Goal: Task Accomplishment & Management: Use online tool/utility

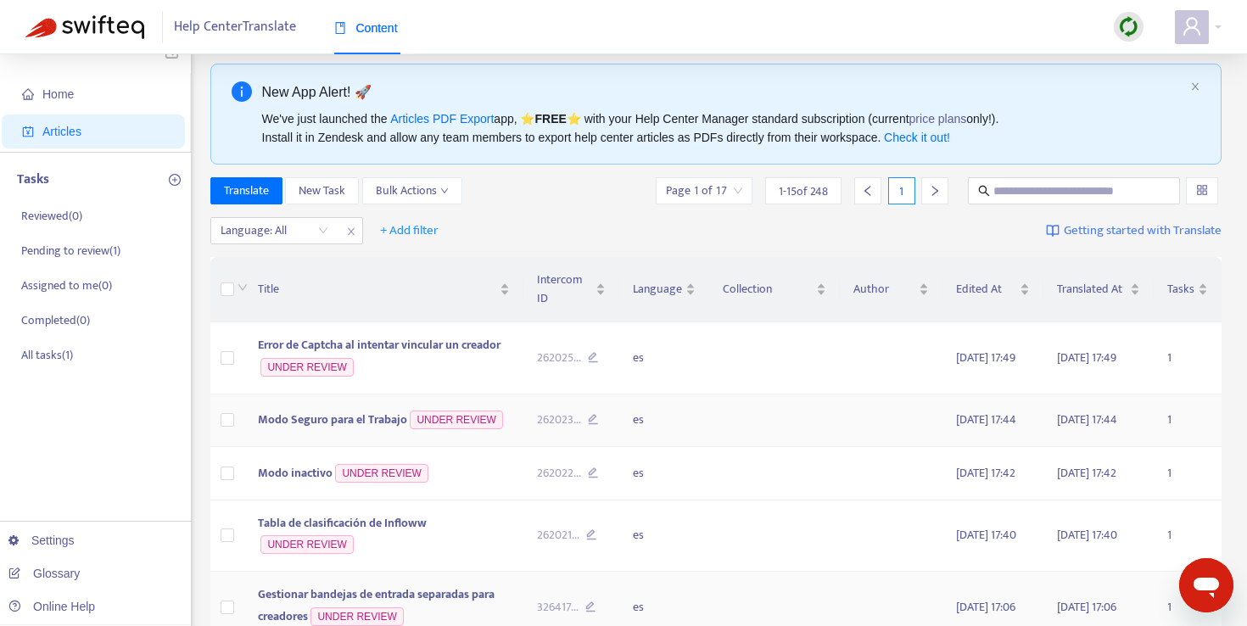
scroll to position [13, 0]
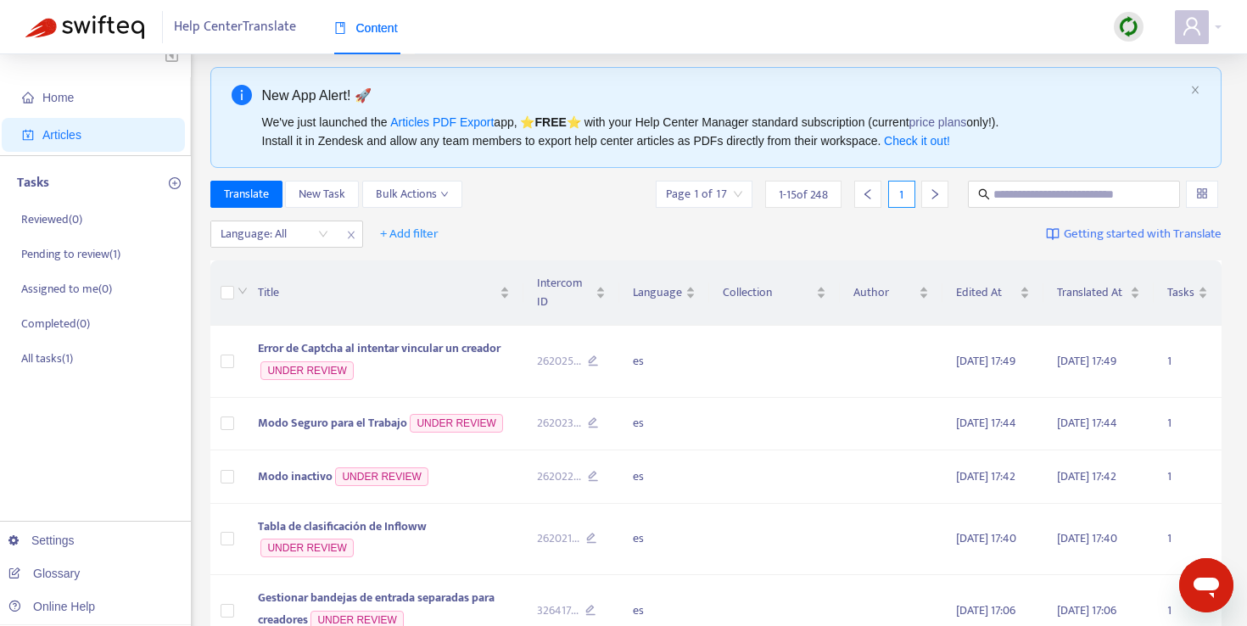
click at [1188, 91] on div "New App Alert! 🚀 We've just launched the Articles PDF Export app, ⭐ FREE ⭐️ wit…" at bounding box center [716, 117] width 1012 height 101
click at [1194, 92] on icon "close" at bounding box center [1196, 90] width 10 height 10
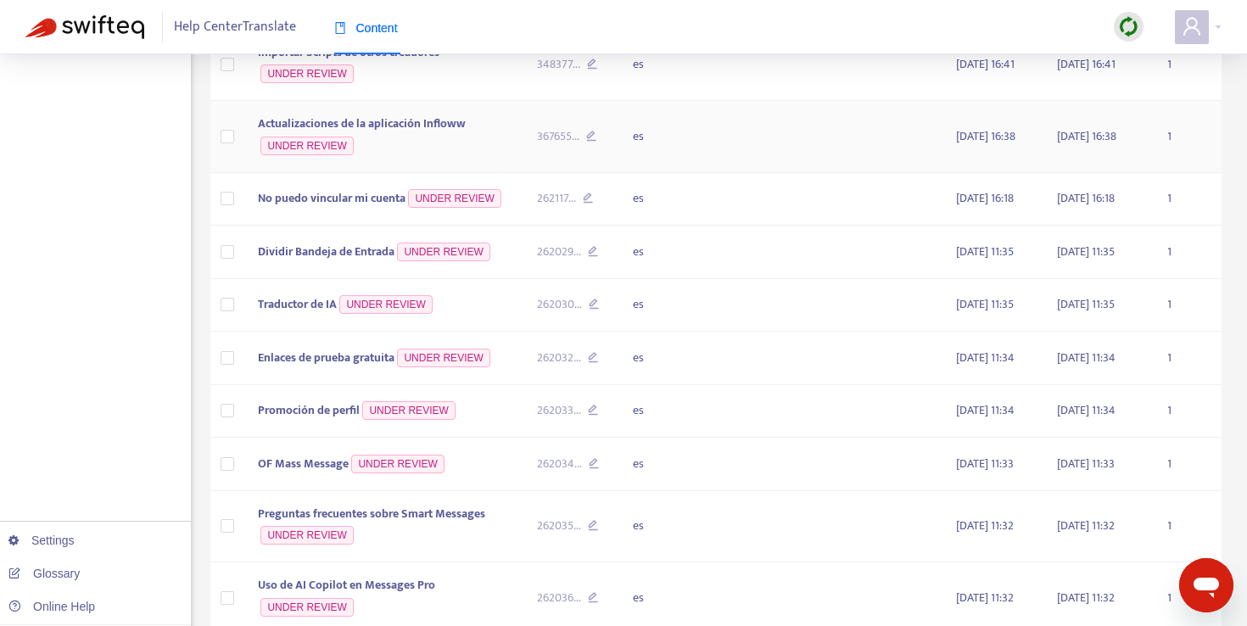
scroll to position [718, 0]
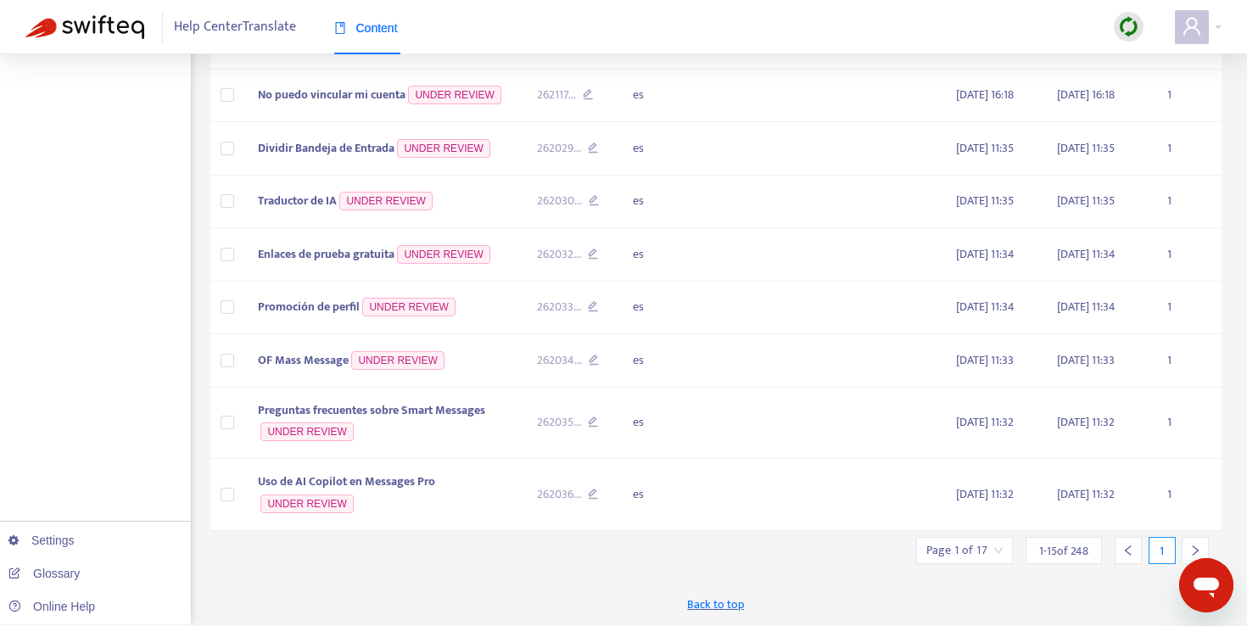
click at [959, 562] on input "search" at bounding box center [965, 550] width 76 height 25
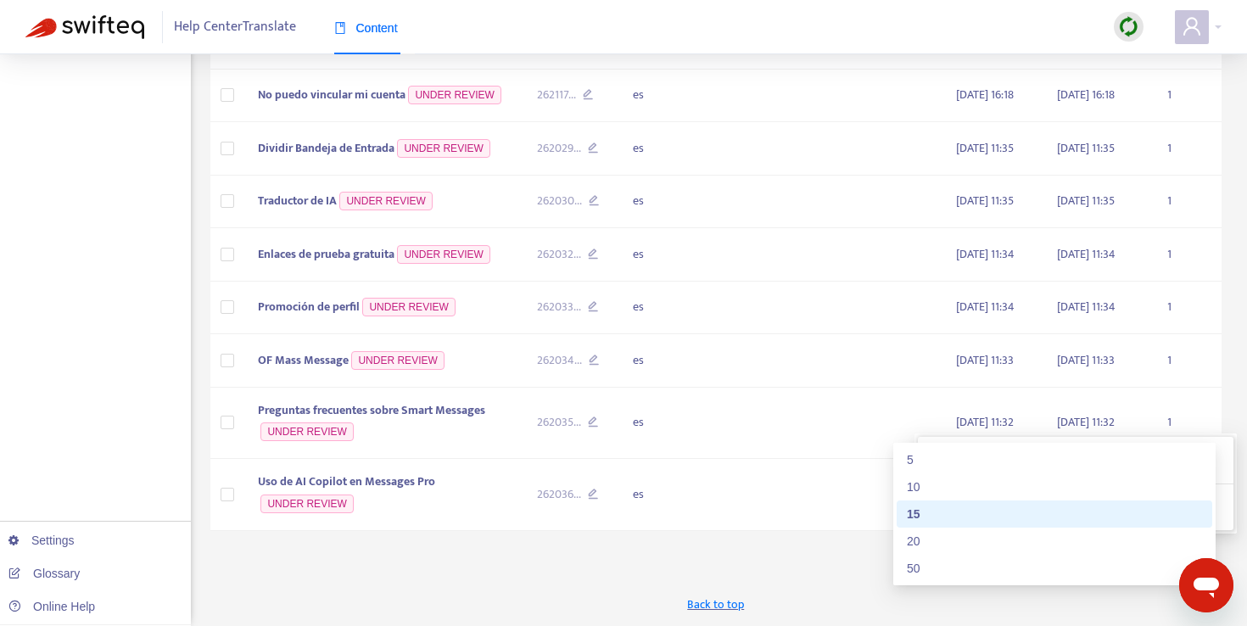
click at [1147, 504] on span "15" at bounding box center [1152, 503] width 107 height 25
click at [1068, 559] on div "50" at bounding box center [1054, 568] width 295 height 19
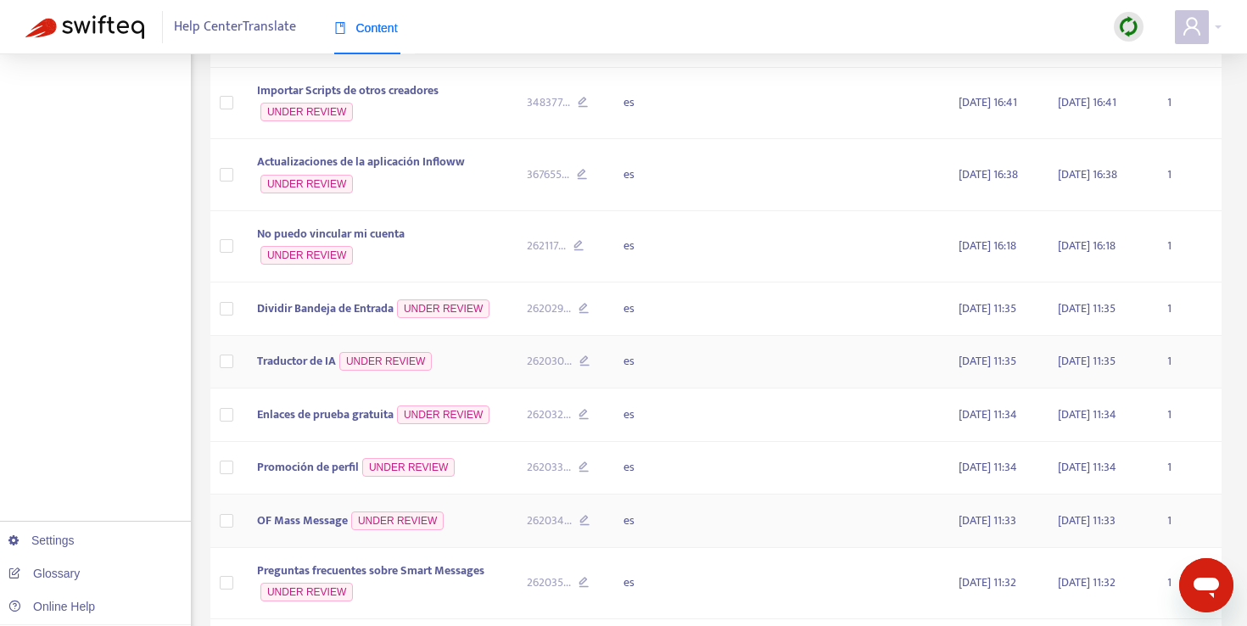
scroll to position [0, 0]
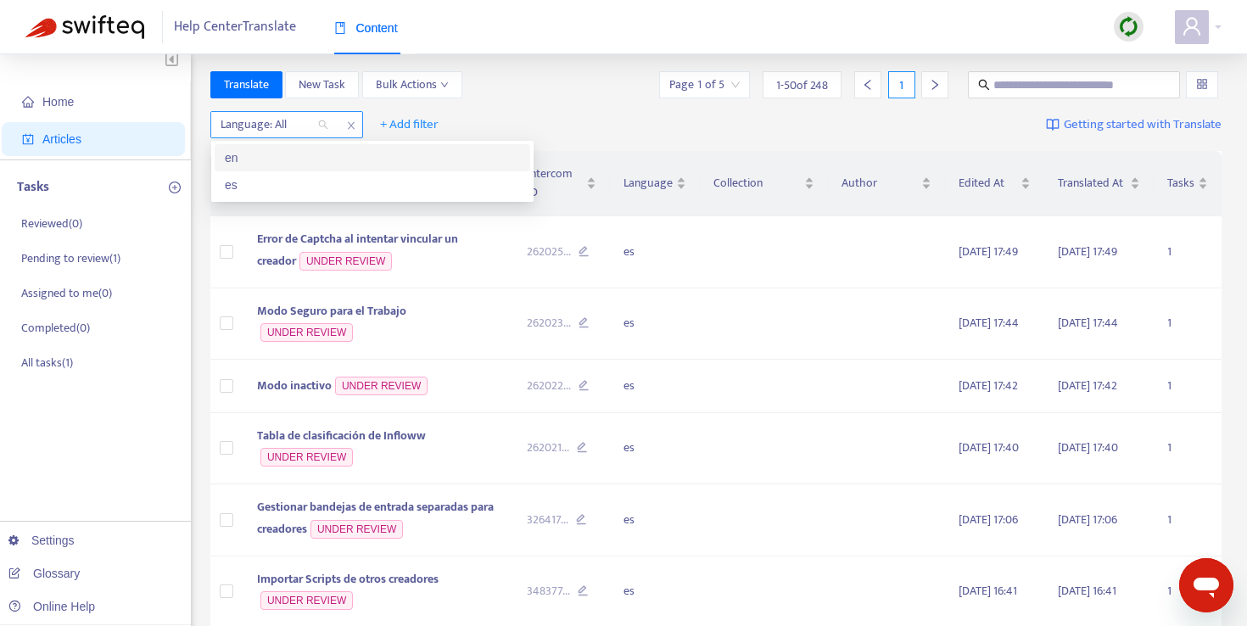
click at [321, 126] on div "Language: All" at bounding box center [274, 124] width 126 height 25
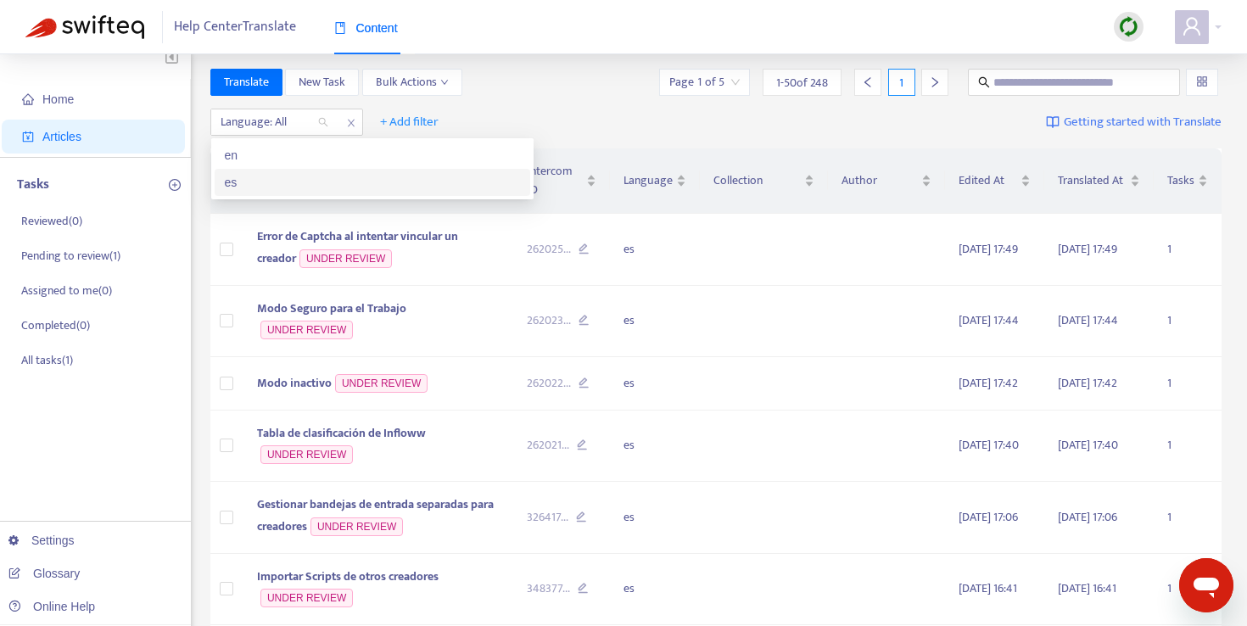
click at [303, 181] on div "es" at bounding box center [372, 182] width 295 height 19
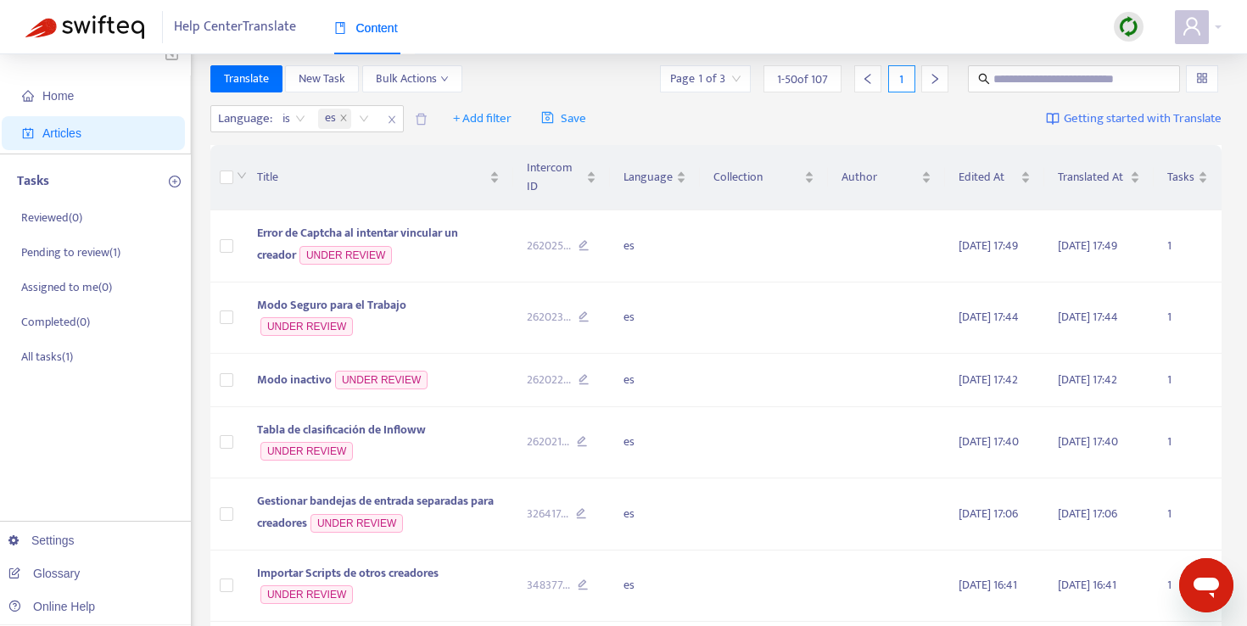
click at [513, 81] on div "Translate New Task Bulk Actions Page 1 of 3 1 - 50 of 107 1" at bounding box center [716, 78] width 1012 height 27
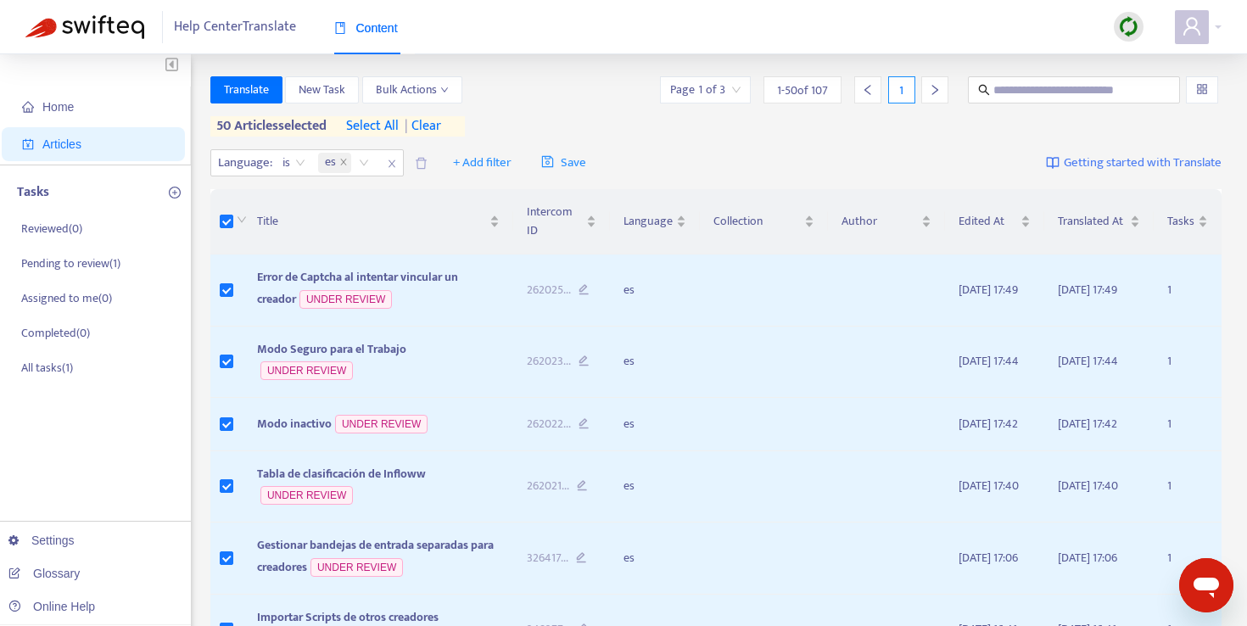
scroll to position [3, 0]
click at [378, 126] on span "select all" at bounding box center [372, 127] width 53 height 20
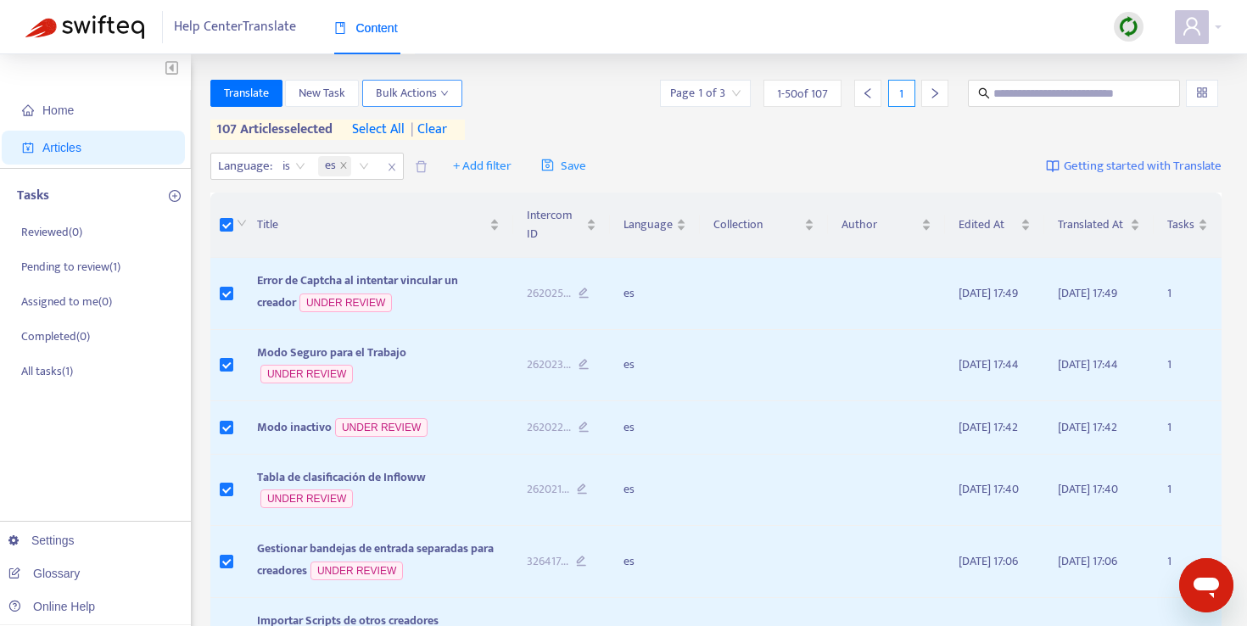
click at [412, 99] on span "Bulk Actions" at bounding box center [412, 93] width 73 height 19
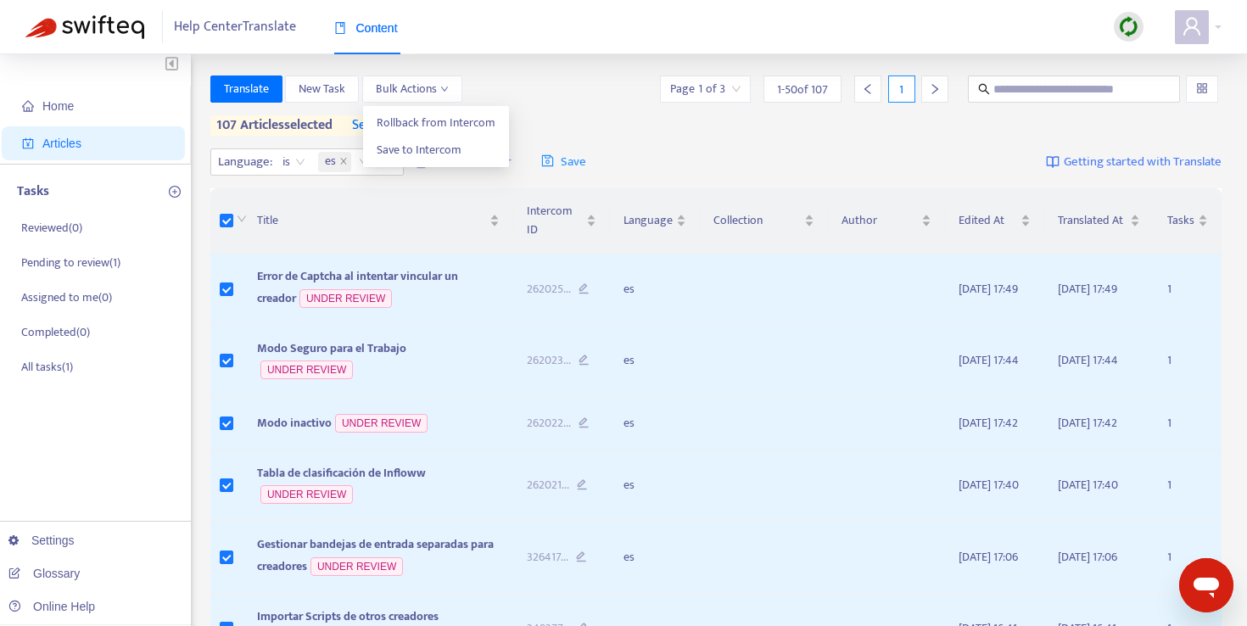
click at [645, 148] on div "Language : is es + Add filter Save Getting started with Translate" at bounding box center [716, 163] width 1012 height 40
click at [395, 166] on icon "close" at bounding box center [392, 163] width 10 height 10
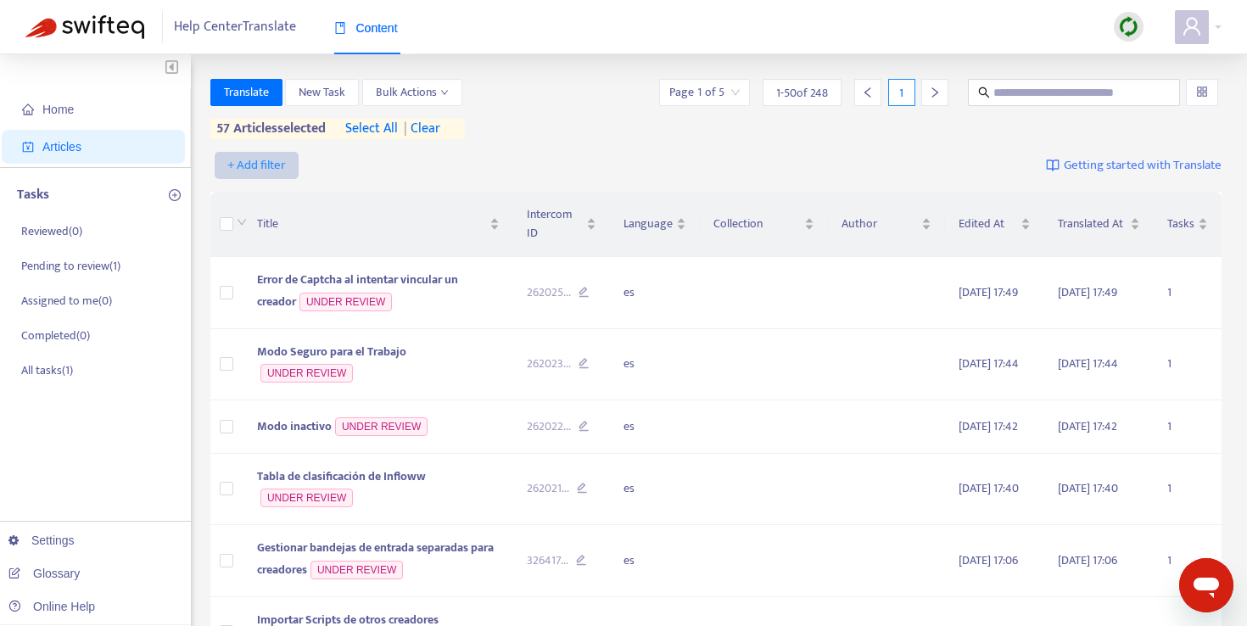
click at [255, 161] on span "+ Add filter" at bounding box center [256, 165] width 59 height 20
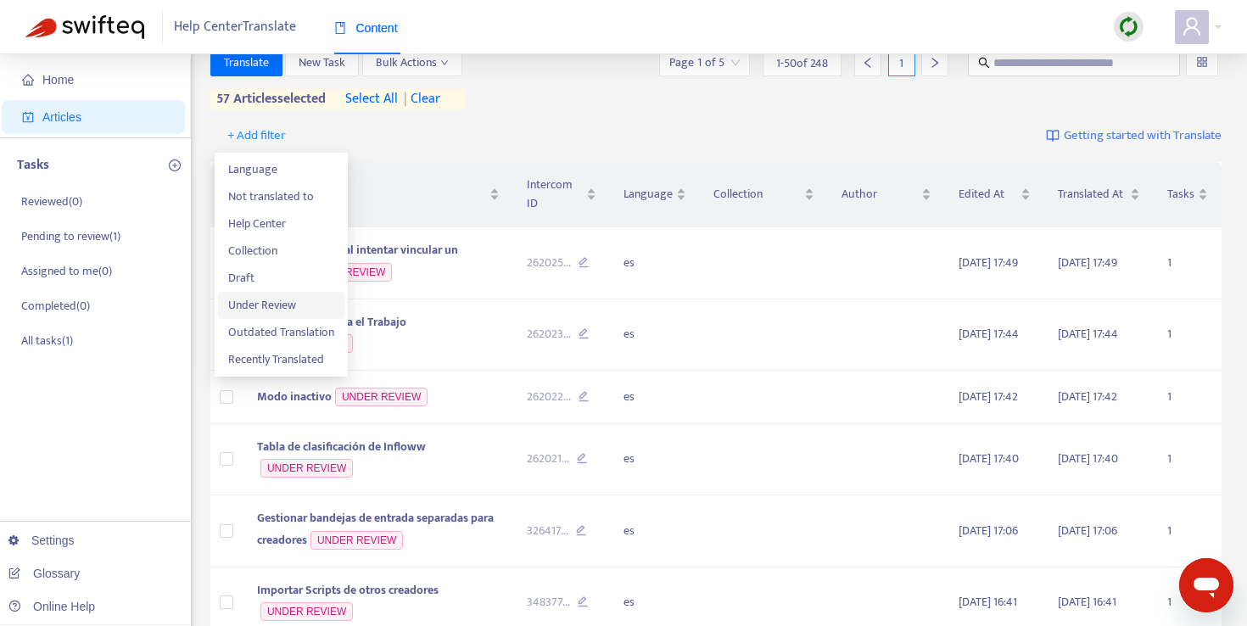
scroll to position [32, 0]
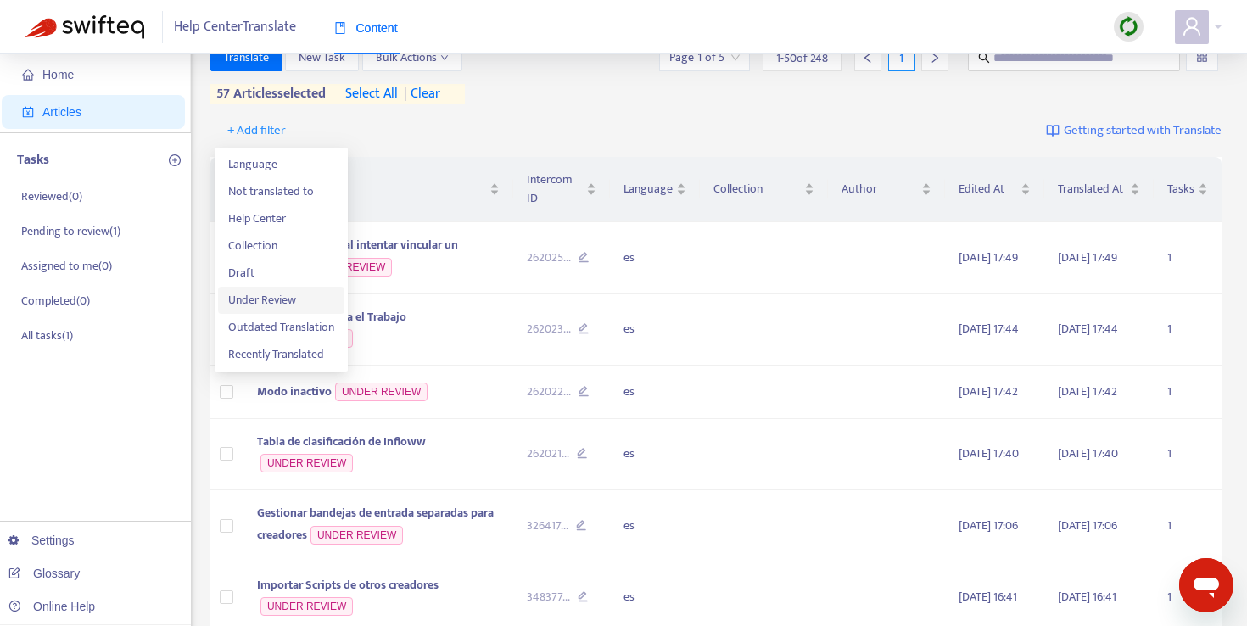
click at [300, 306] on span "Under Review" at bounding box center [281, 300] width 106 height 19
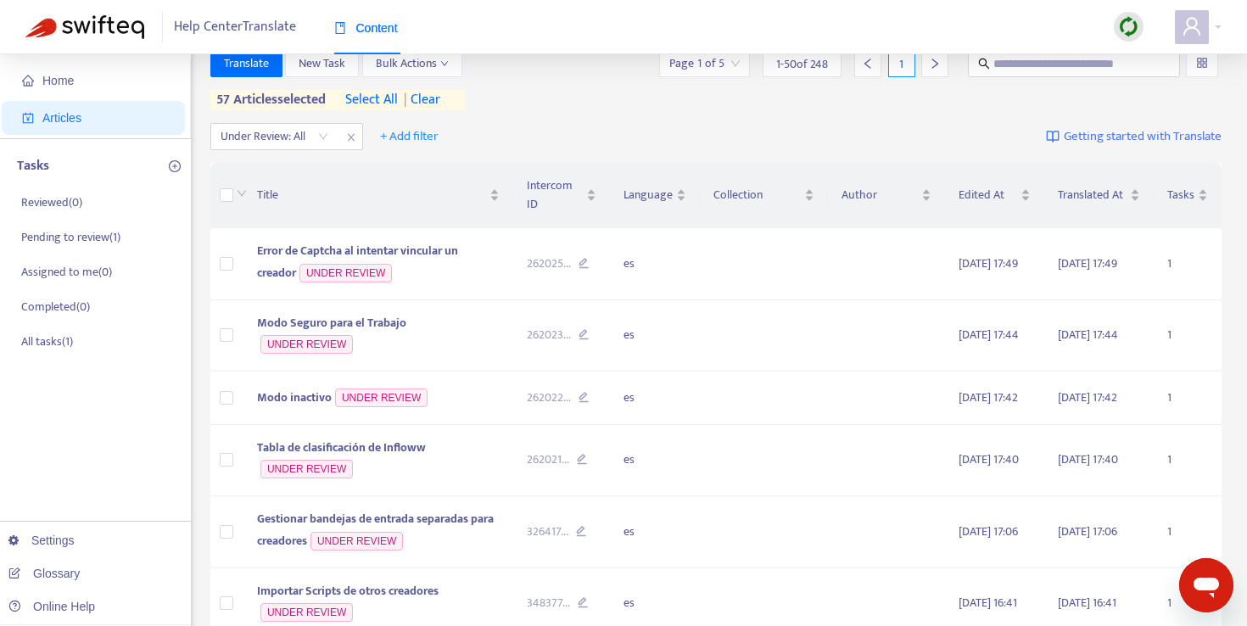
scroll to position [0, 0]
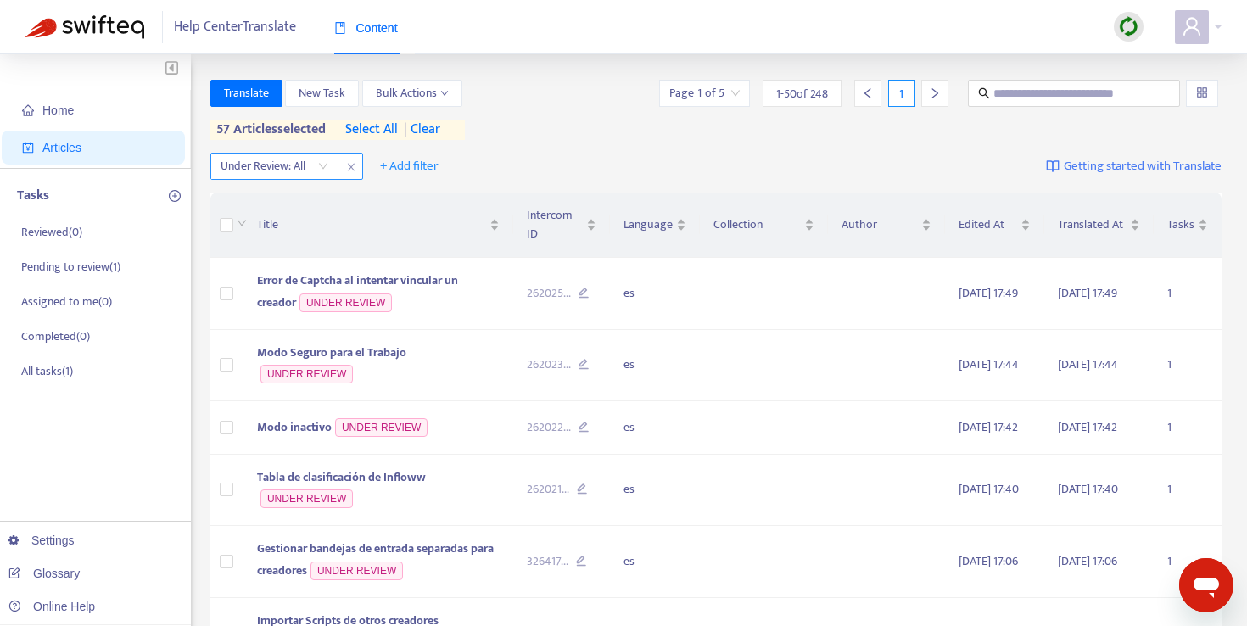
click at [328, 165] on input "search" at bounding box center [275, 166] width 108 height 25
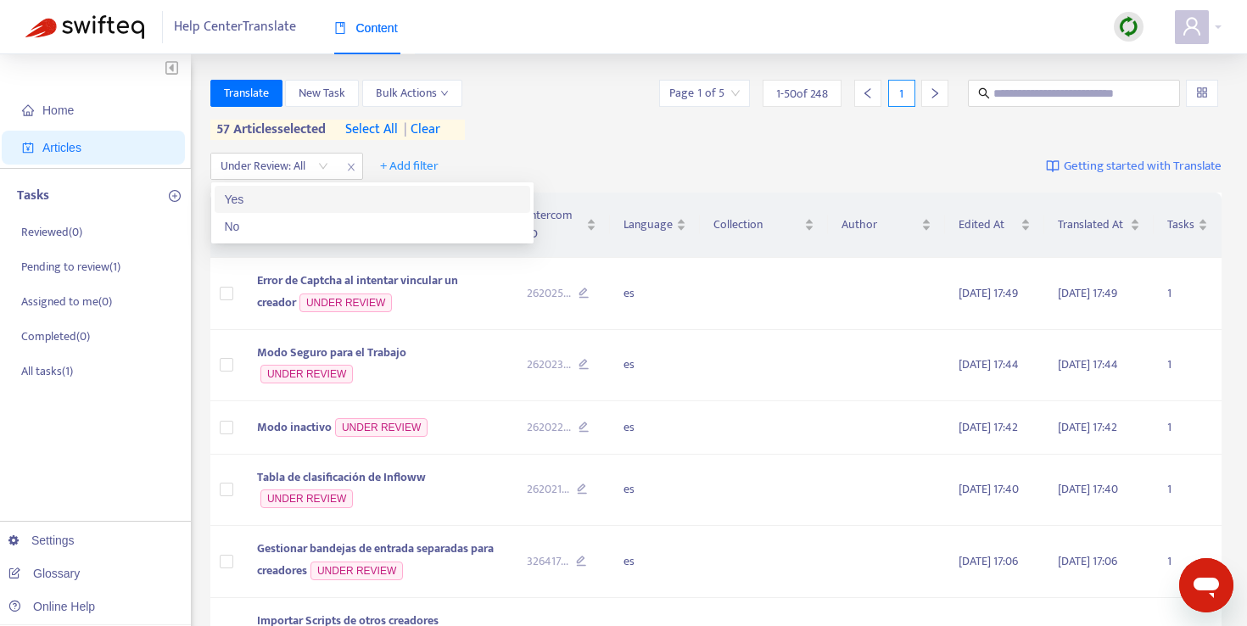
click at [310, 205] on div "Yes" at bounding box center [372, 199] width 295 height 19
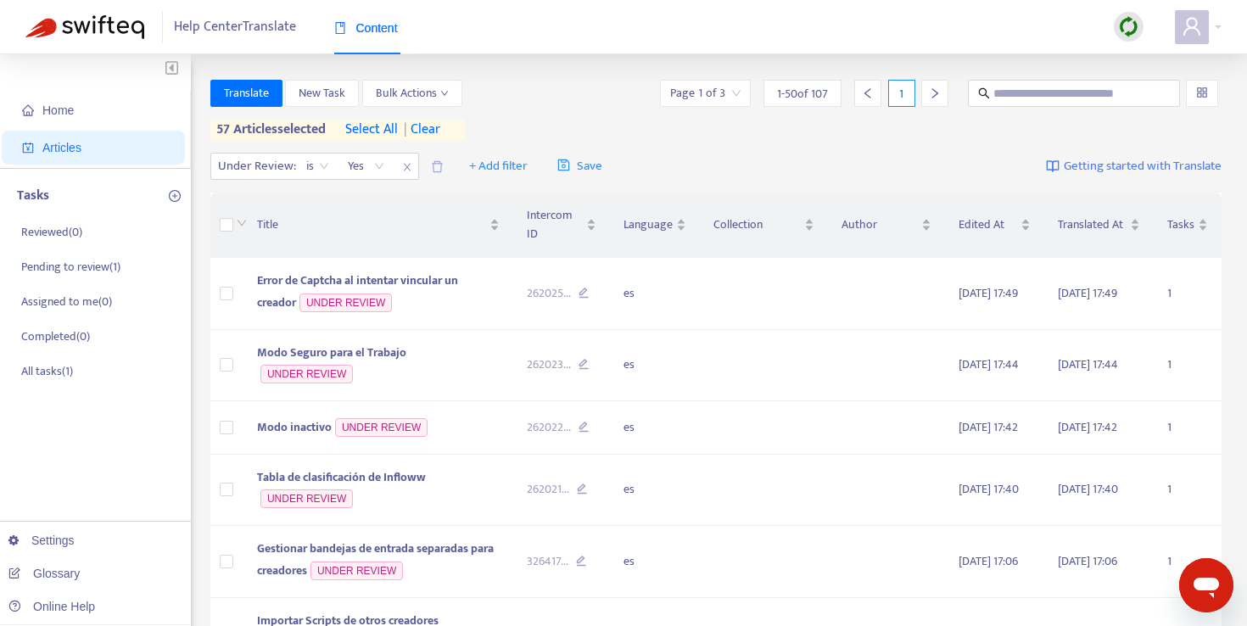
click at [661, 142] on div "Translate New Task Bulk Actions Page 1 of 3 1 - 50 of 107 1 57 articles selecte…" at bounding box center [716, 113] width 1012 height 67
click at [440, 163] on icon "delete" at bounding box center [437, 165] width 11 height 11
click at [399, 168] on span "+ Add filter" at bounding box center [409, 166] width 59 height 20
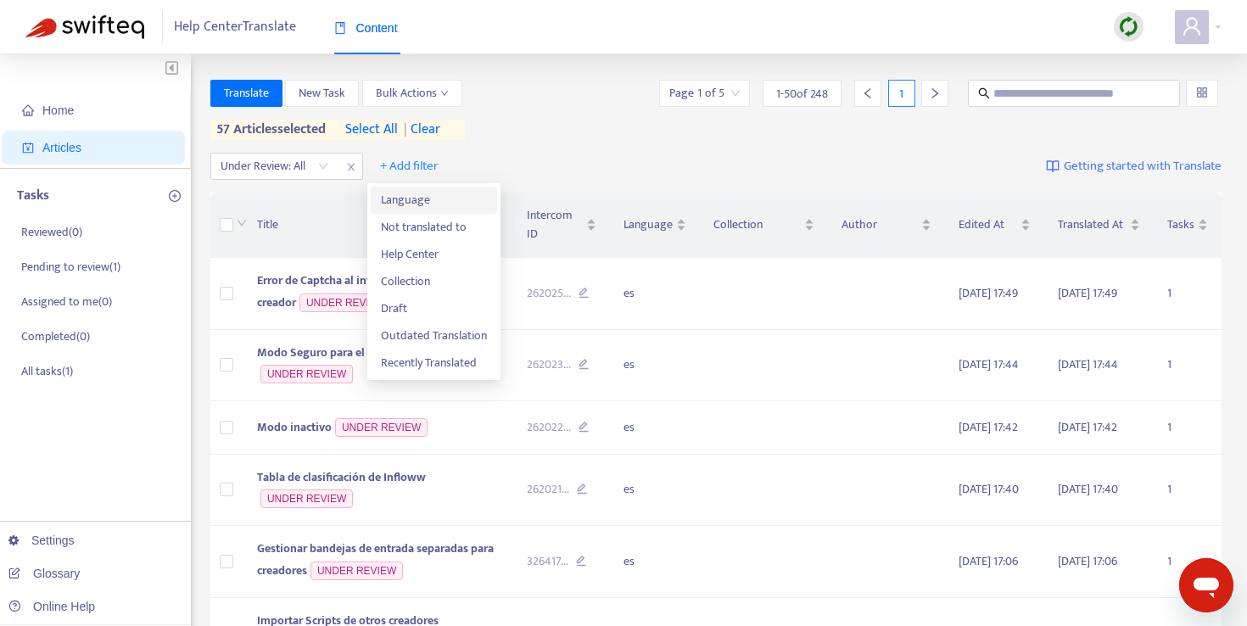
click at [422, 199] on span "Language" at bounding box center [434, 200] width 106 height 19
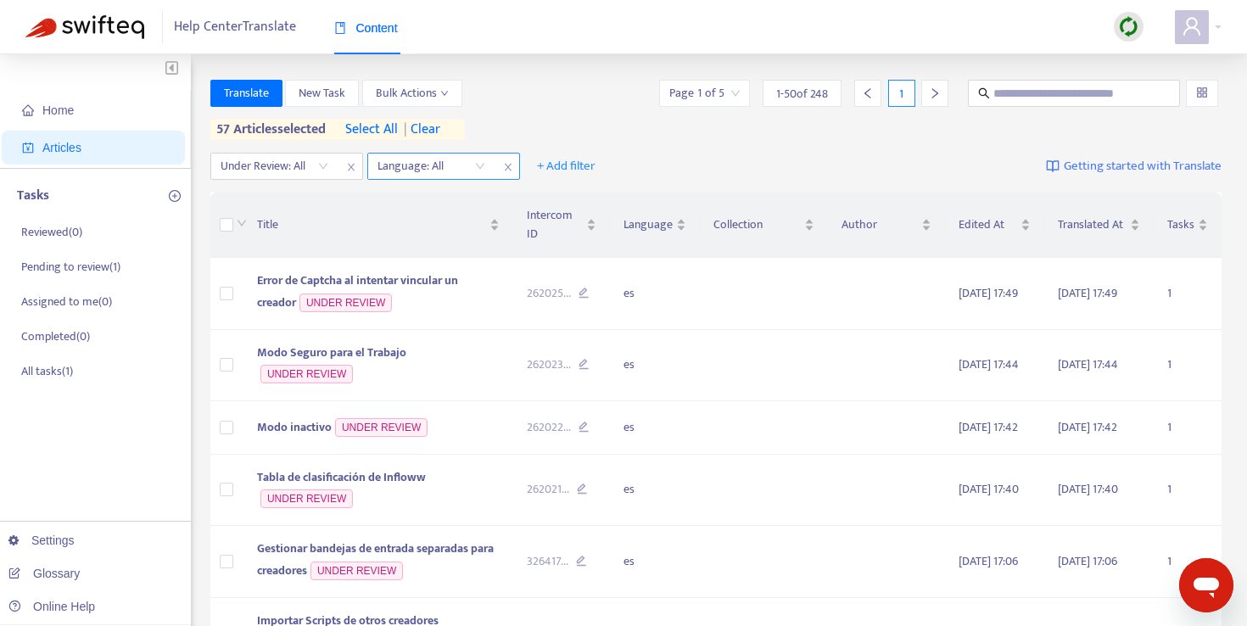
click at [473, 167] on div at bounding box center [423, 166] width 103 height 20
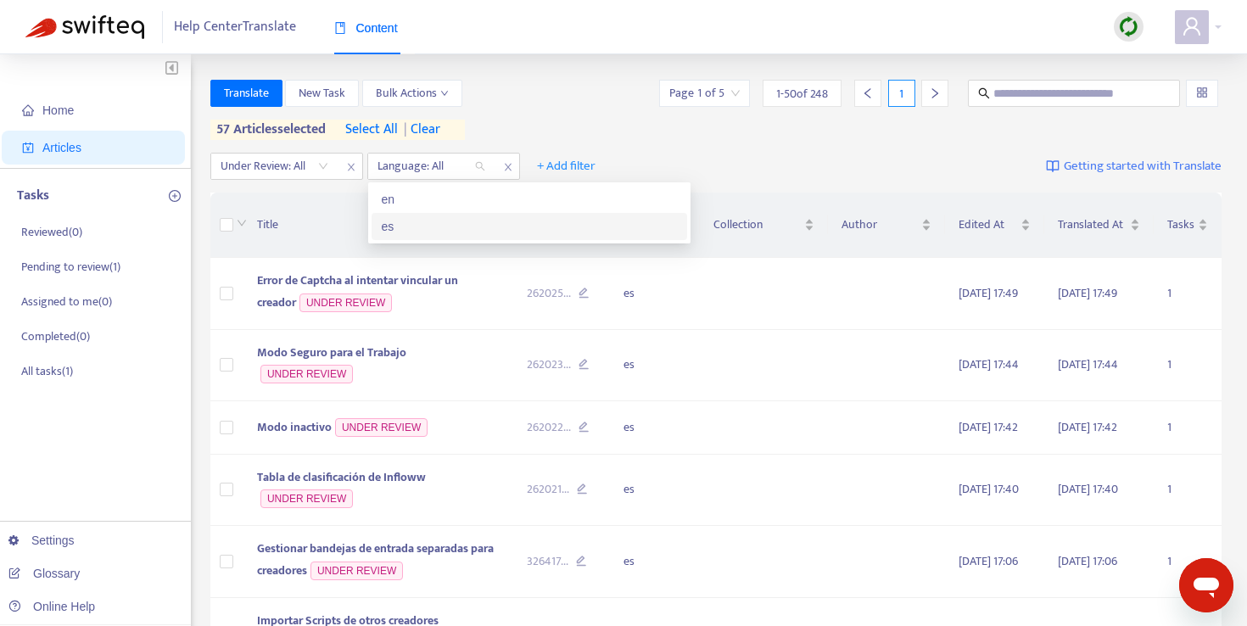
click at [429, 221] on div "es" at bounding box center [529, 226] width 295 height 19
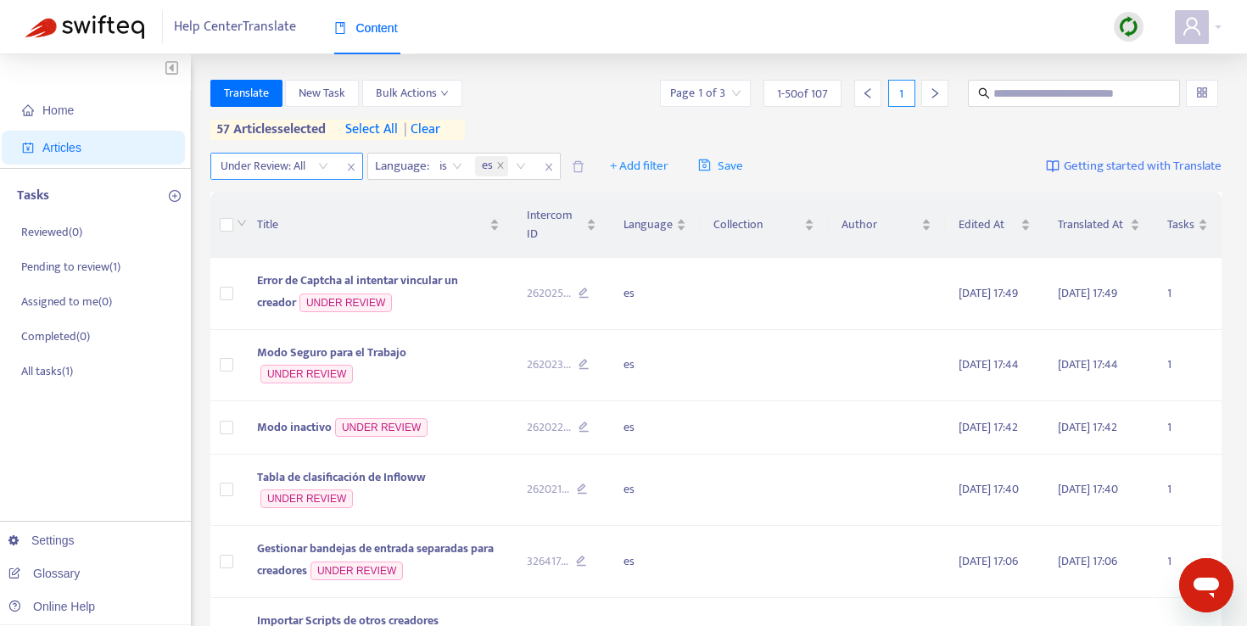
click at [352, 167] on icon "close" at bounding box center [351, 167] width 10 height 10
click at [569, 126] on div "Translate New Task Bulk Actions Page 1 of 3 1 - 50 of 107 1 57 articles selecte…" at bounding box center [716, 110] width 1012 height 60
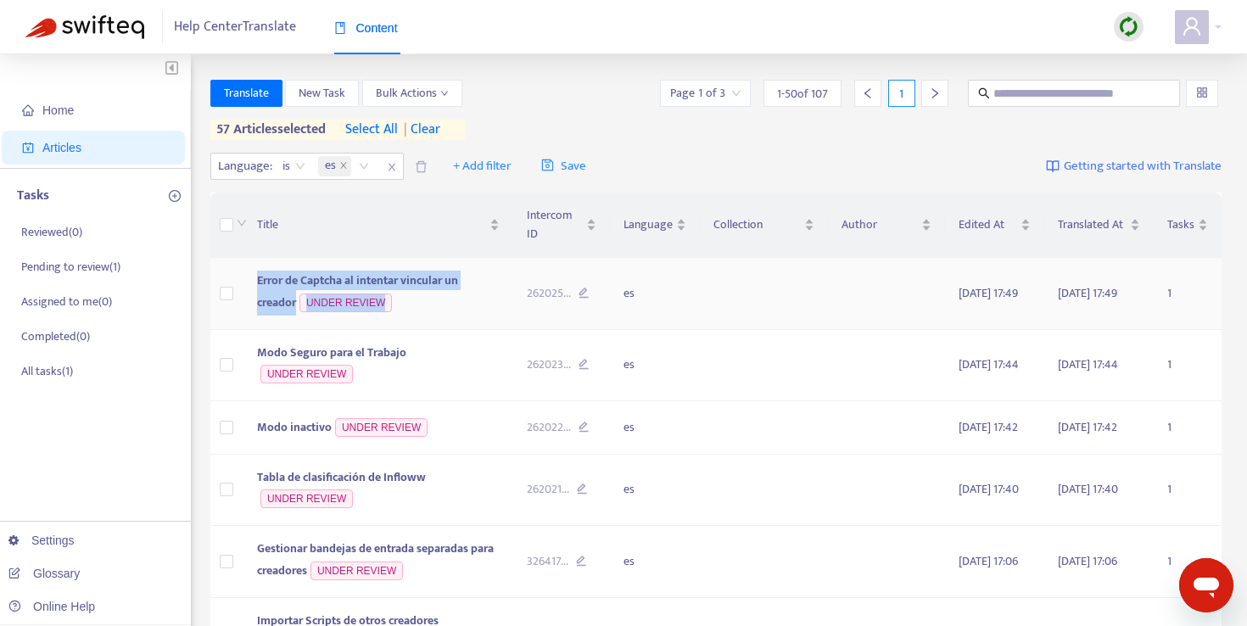
drag, startPoint x: 237, startPoint y: 266, endPoint x: 549, endPoint y: 270, distance: 312.3
click at [549, 270] on tr "Error de Captcha al intentar vincular un creador UNDER REVIEW 262025 ... es [DA…" at bounding box center [716, 294] width 1012 height 72
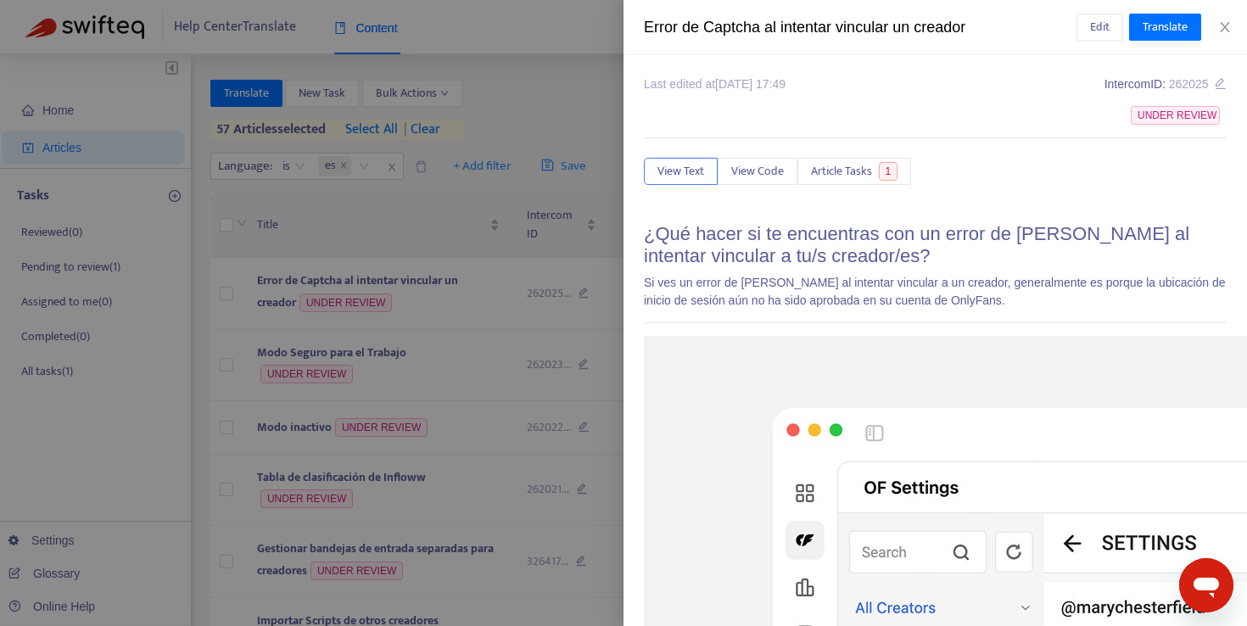
click at [720, 22] on div "Error de Captcha al intentar vincular un creador" at bounding box center [860, 27] width 433 height 23
copy div "Error de Captcha al intentar vincular un creador Edit Translate"
drag, startPoint x: 436, startPoint y: 255, endPoint x: 399, endPoint y: 303, distance: 61.1
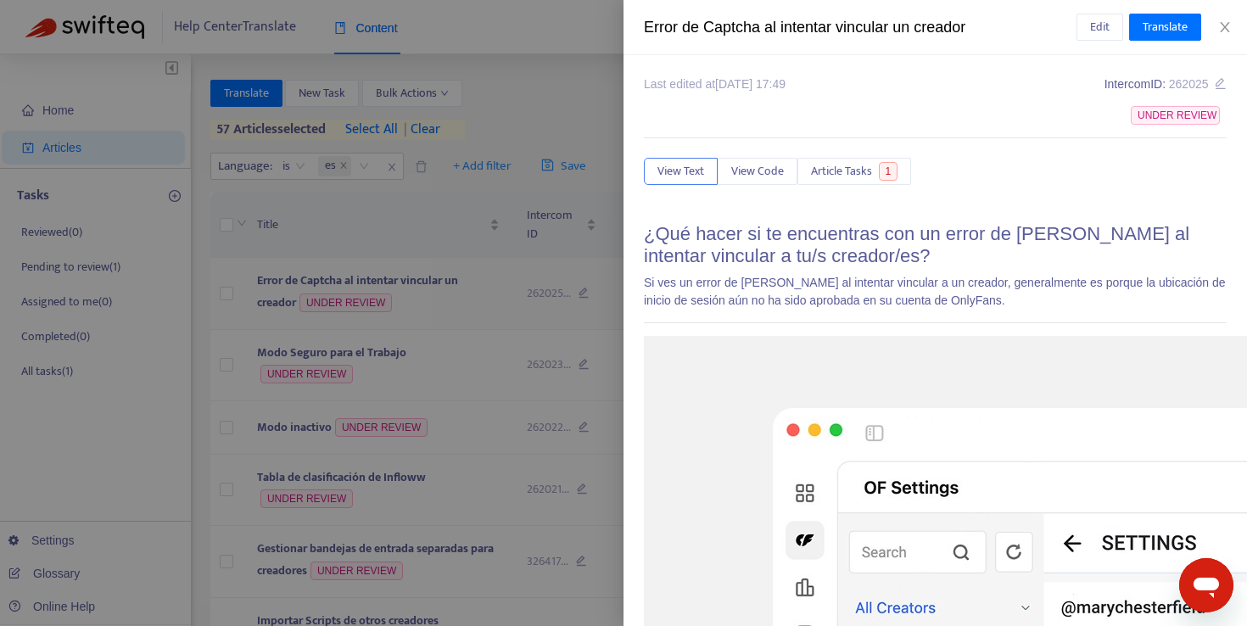
click at [435, 253] on div at bounding box center [623, 313] width 1247 height 626
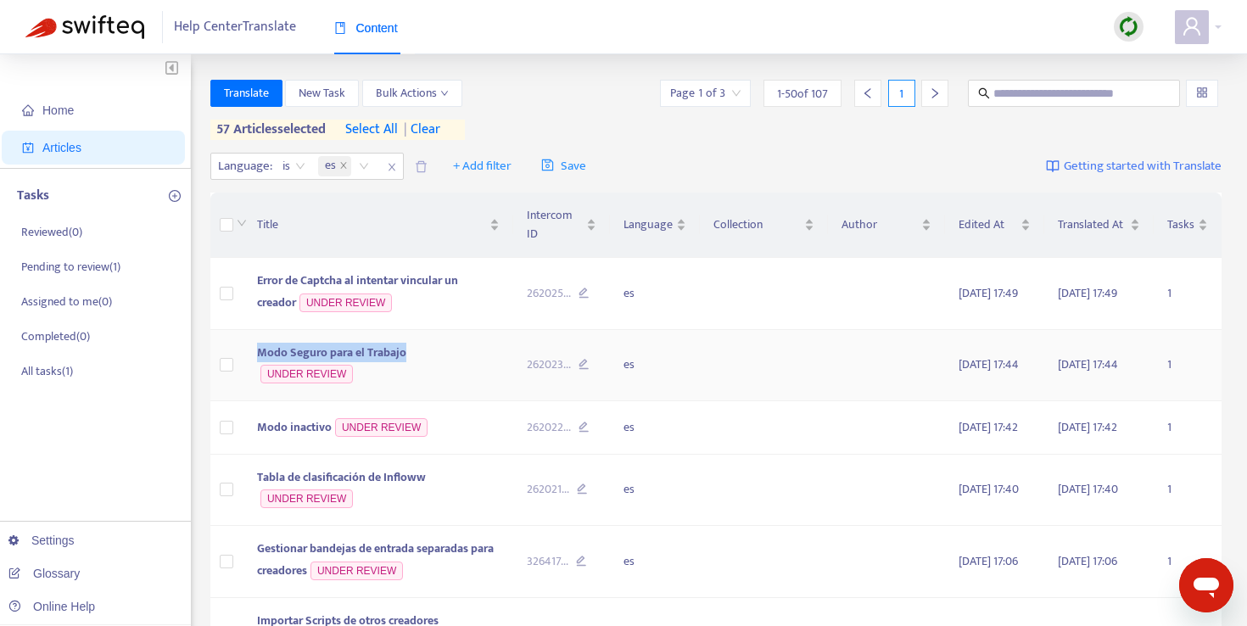
drag, startPoint x: 249, startPoint y: 355, endPoint x: 405, endPoint y: 364, distance: 155.6
click at [405, 364] on td "Modo Seguro para el Trabajo UNDER REVIEW" at bounding box center [379, 366] width 270 height 72
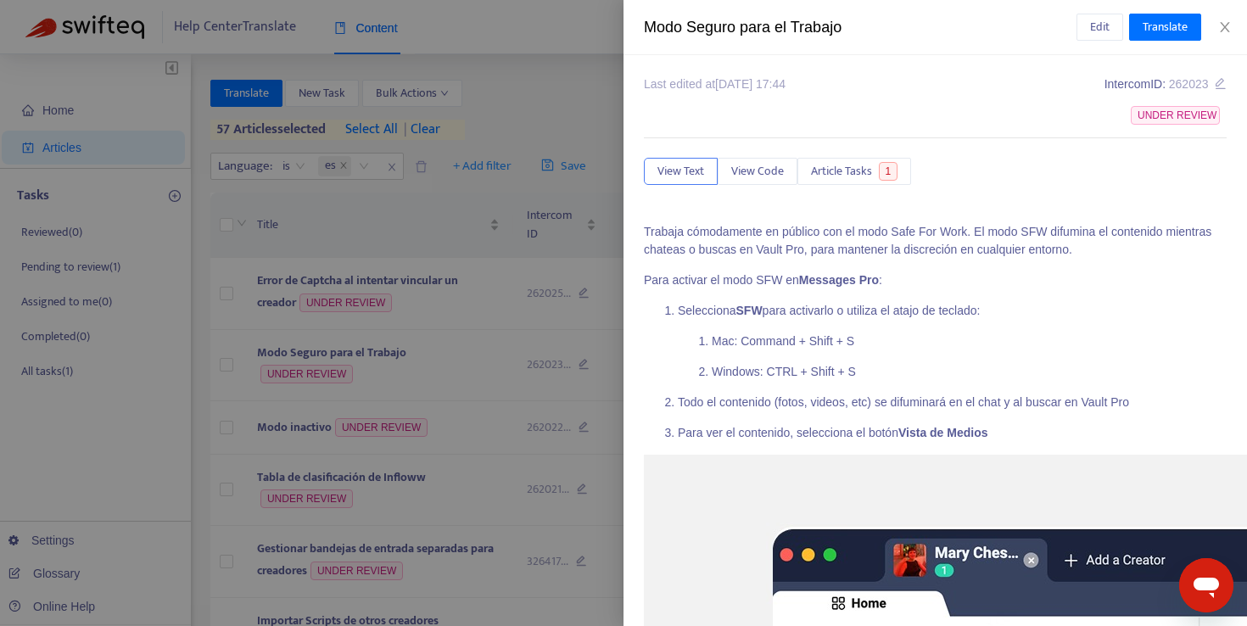
click at [725, 23] on div "Modo Seguro para el Trabajo" at bounding box center [860, 27] width 433 height 23
copy div "Modo Seguro para el Trabajo Edit Translate"
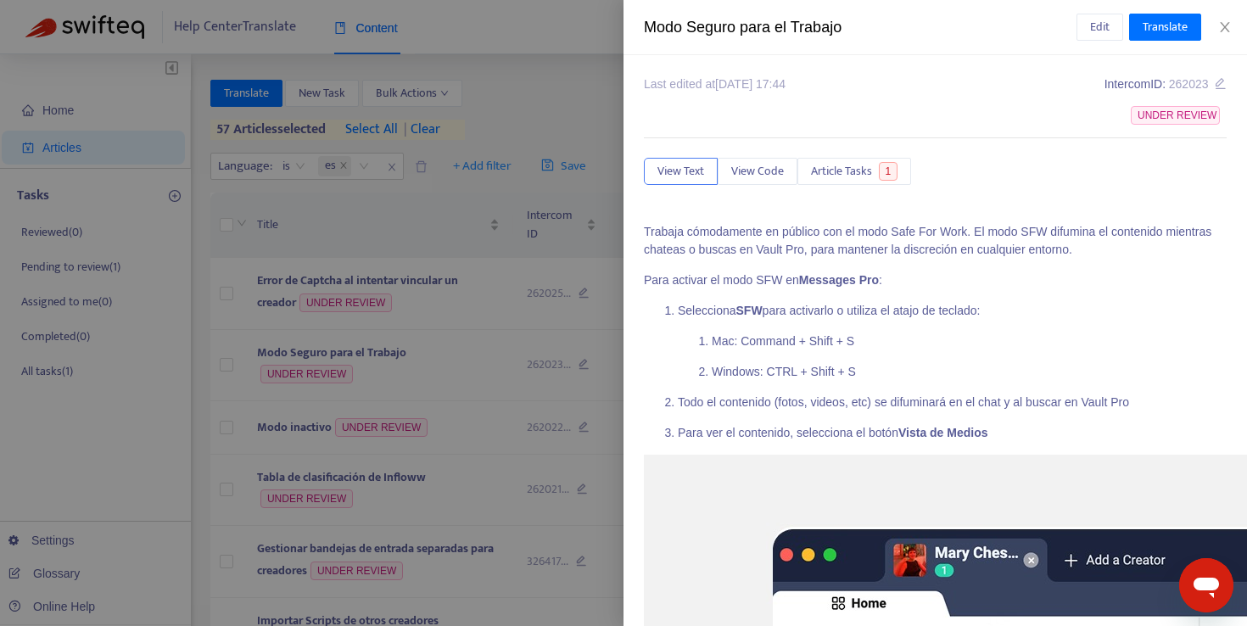
click at [404, 272] on div at bounding box center [623, 313] width 1247 height 626
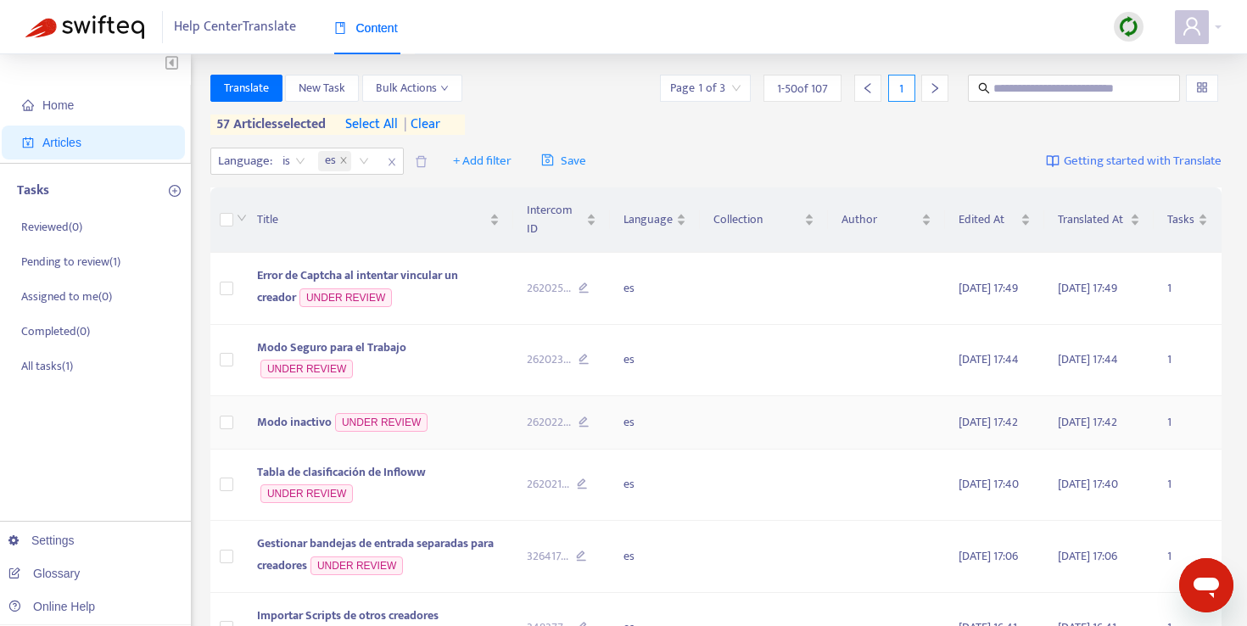
click at [282, 434] on td "Modo inactivo UNDER REVIEW" at bounding box center [379, 422] width 270 height 53
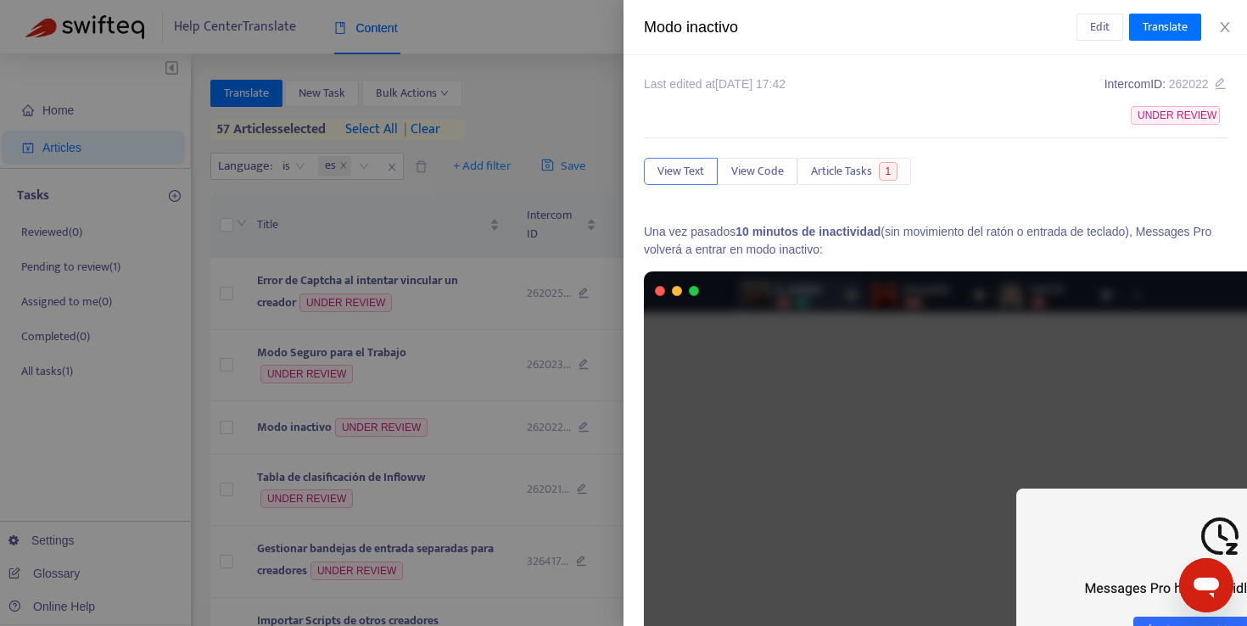
click at [676, 25] on div "Modo inactivo" at bounding box center [860, 27] width 433 height 23
drag, startPoint x: 676, startPoint y: 25, endPoint x: 705, endPoint y: 10, distance: 32.3
click at [676, 25] on div "Modo inactivo" at bounding box center [860, 27] width 433 height 23
copy div "Modo inactivo Edit Translate"
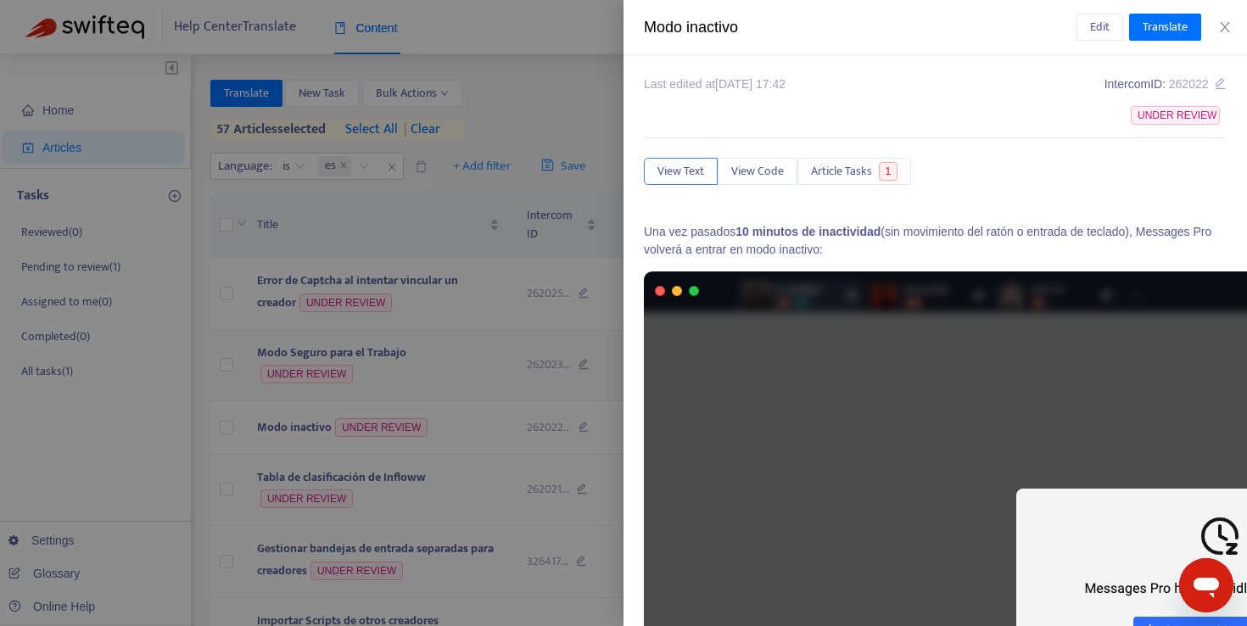
click at [446, 345] on div at bounding box center [623, 313] width 1247 height 626
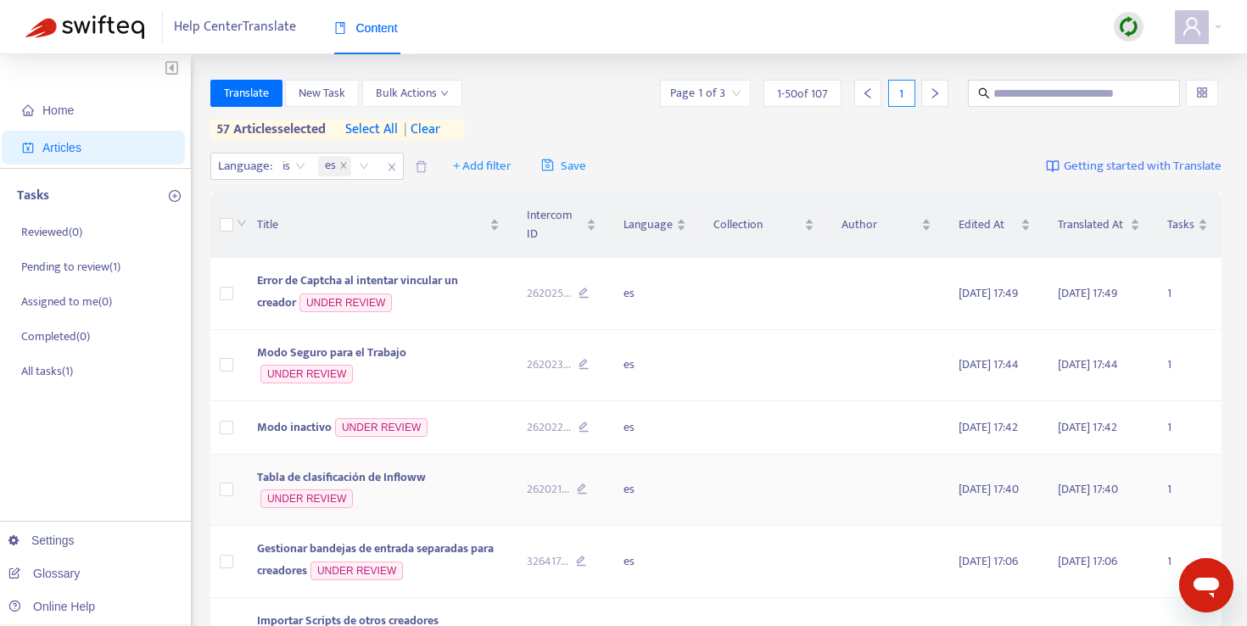
click at [440, 481] on td "Tabla de clasificación de Infloww UNDER REVIEW" at bounding box center [379, 491] width 270 height 72
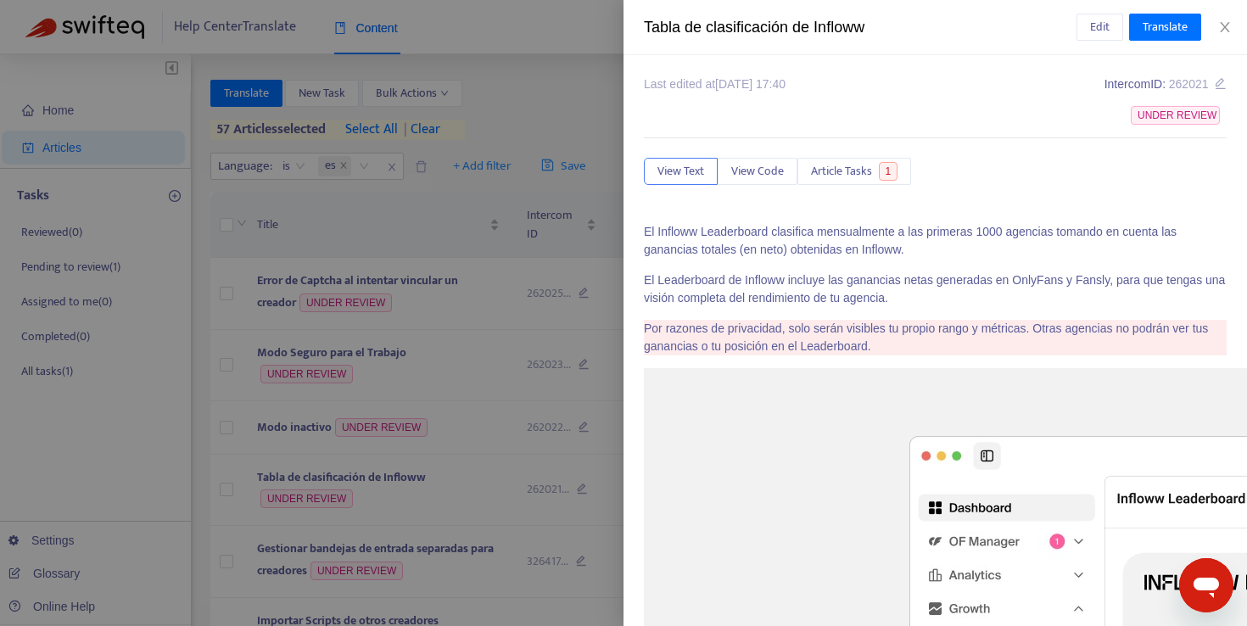
click at [779, 25] on div "Tabla de clasificación de Infloww" at bounding box center [860, 27] width 433 height 23
copy div "Tabla de clasificación de Infloww Edit Translate"
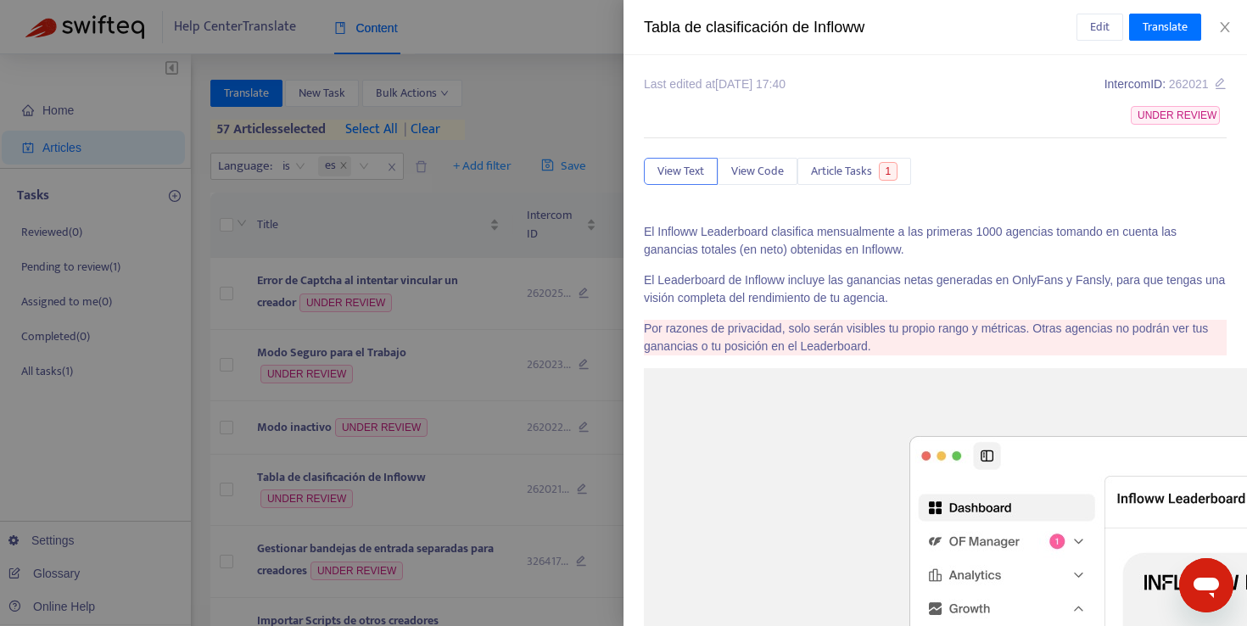
click at [495, 415] on div at bounding box center [623, 313] width 1247 height 626
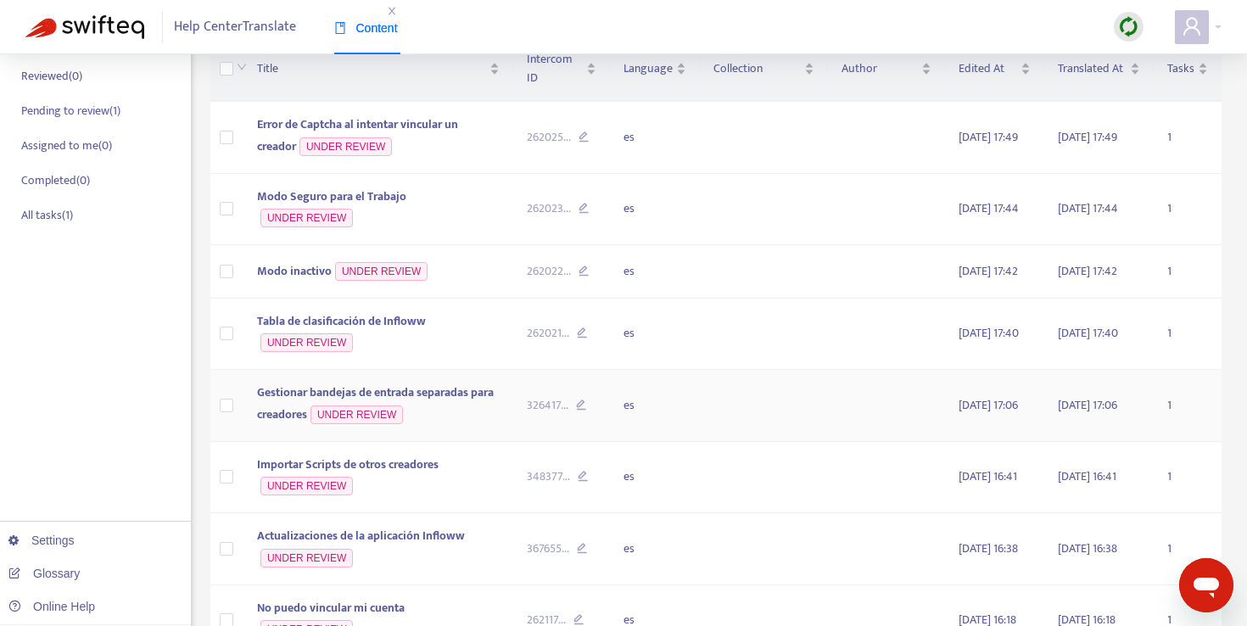
scroll to position [162, 0]
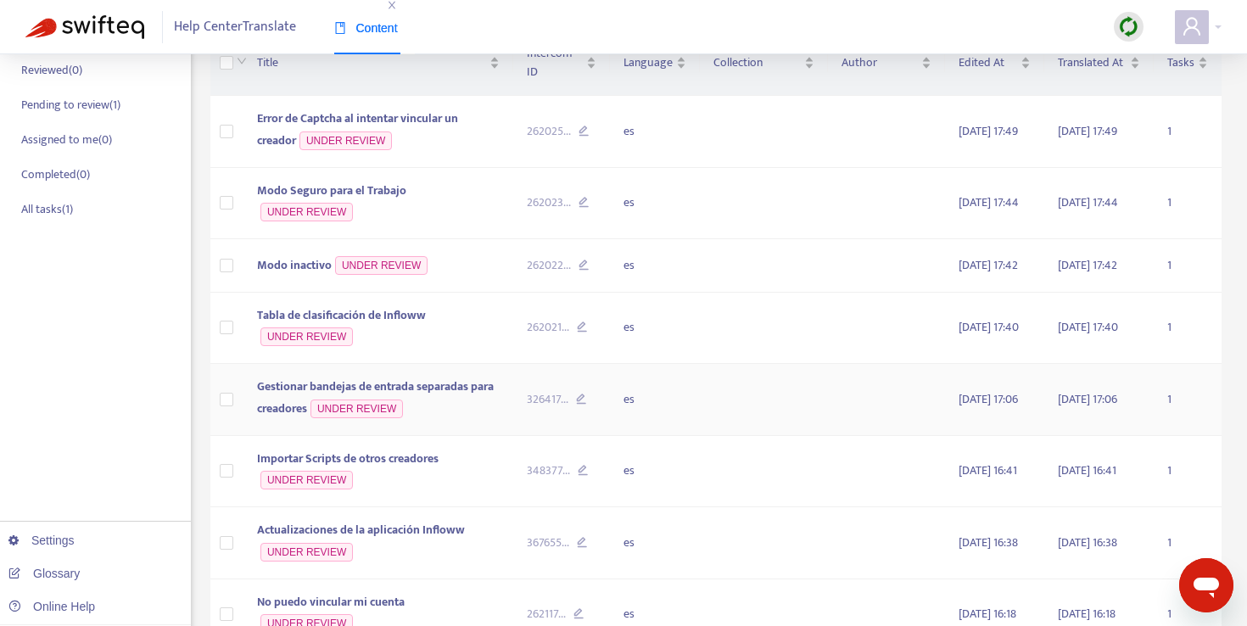
click at [468, 412] on td "Gestionar bandejas de entrada separadas para creadores UNDER REVIEW" at bounding box center [379, 400] width 270 height 72
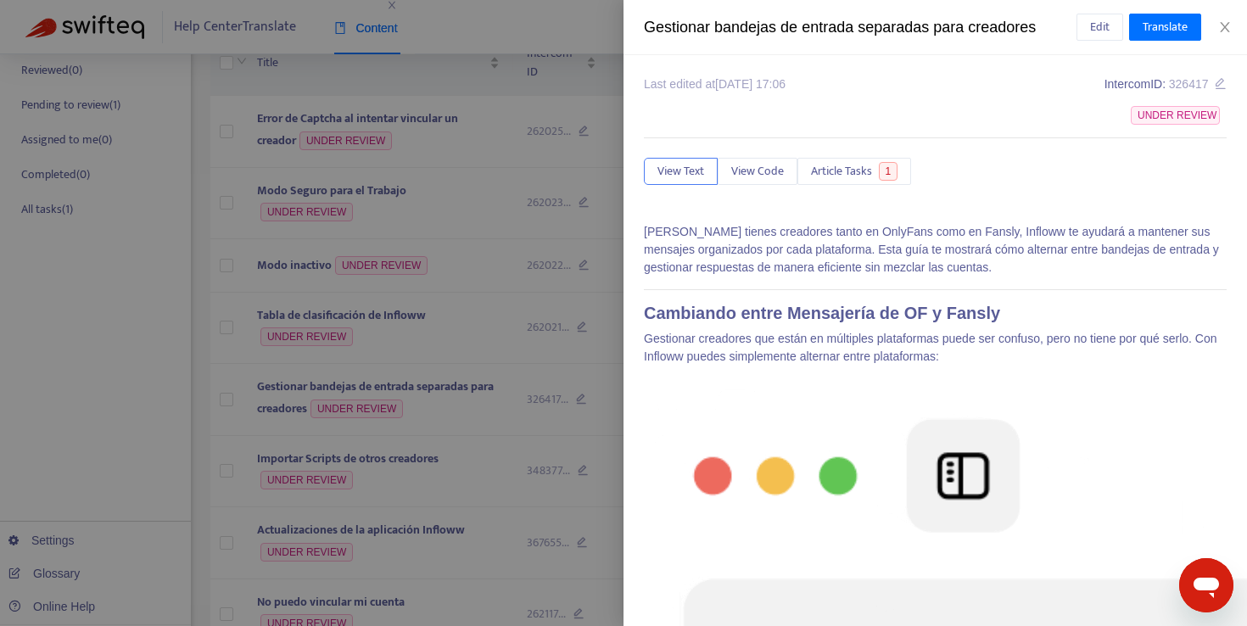
click at [665, 22] on div "Gestionar bandejas de entrada separadas para creadores" at bounding box center [860, 27] width 433 height 23
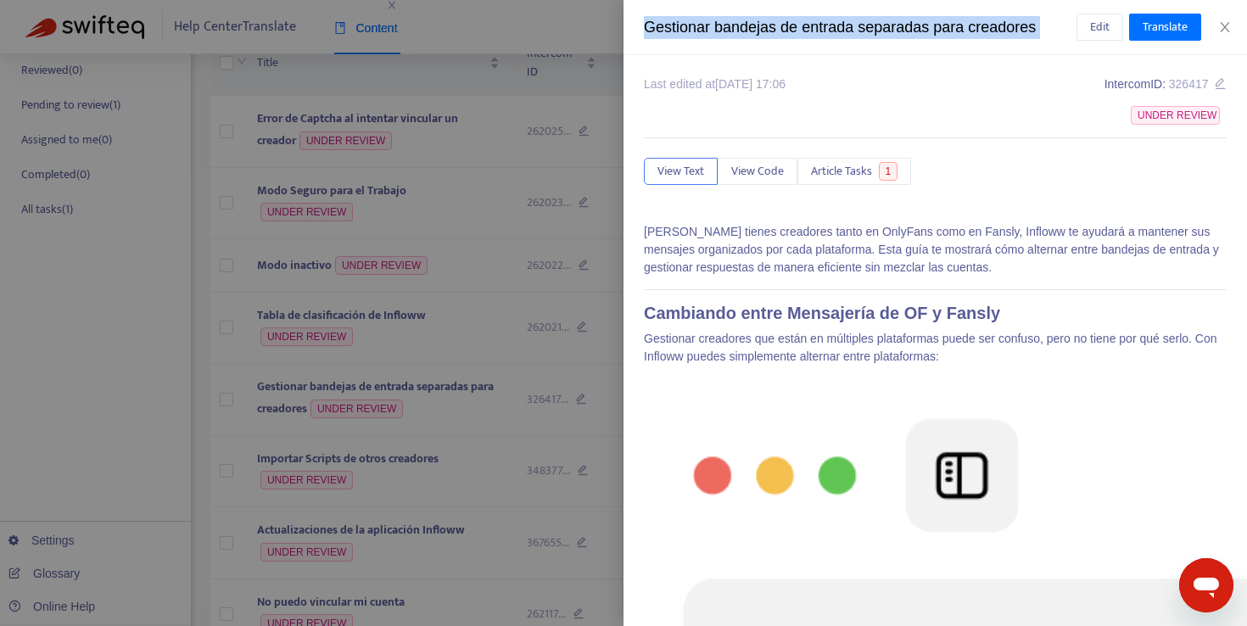
copy div "Gestionar bandejas de entrada separadas para creadores Edit Translate"
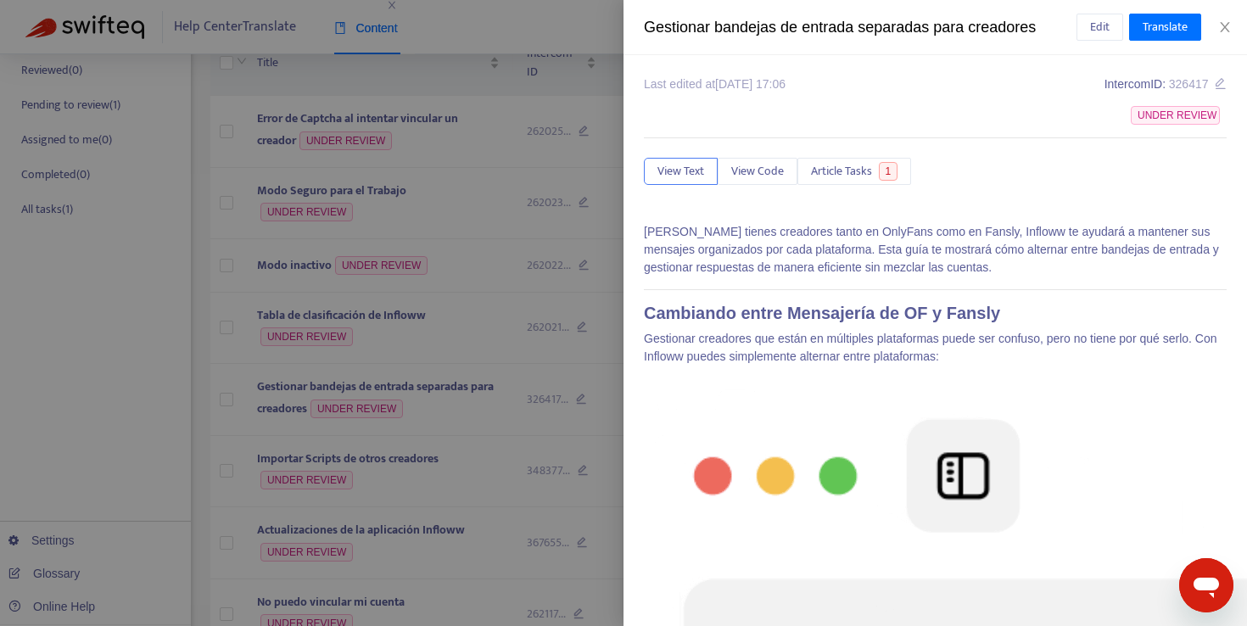
click at [446, 479] on div at bounding box center [623, 313] width 1247 height 626
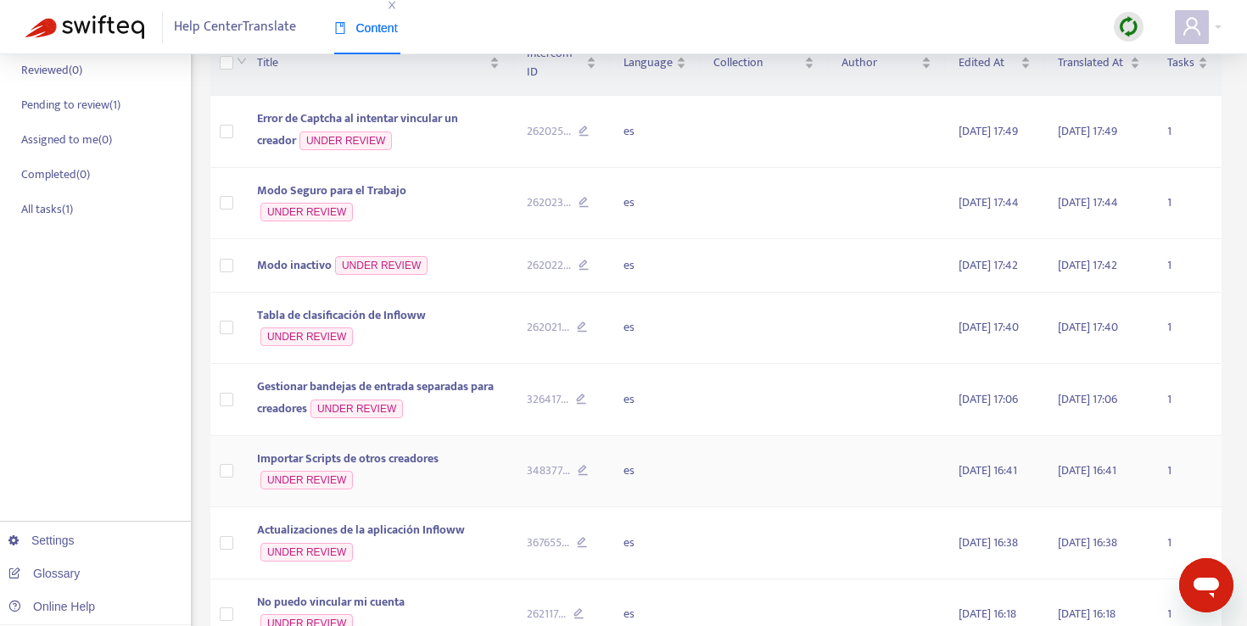
click at [404, 467] on span "Importar Scripts de otros creadores" at bounding box center [348, 459] width 182 height 20
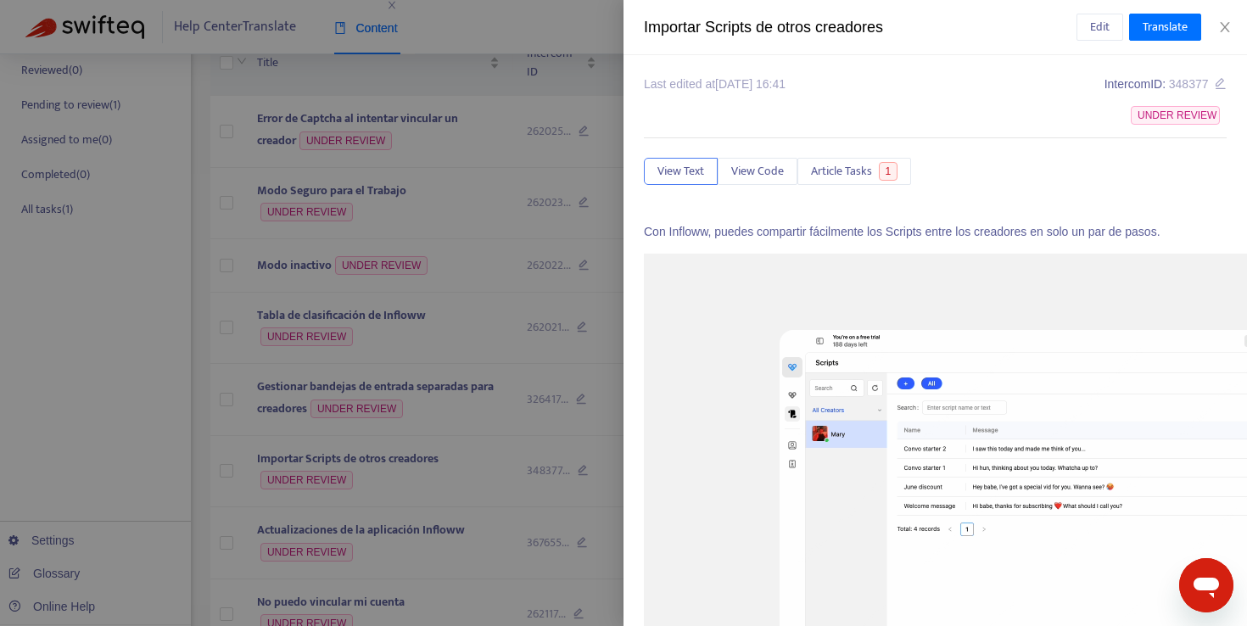
click at [754, 25] on div "Importar Scripts de otros creadores" at bounding box center [860, 27] width 433 height 23
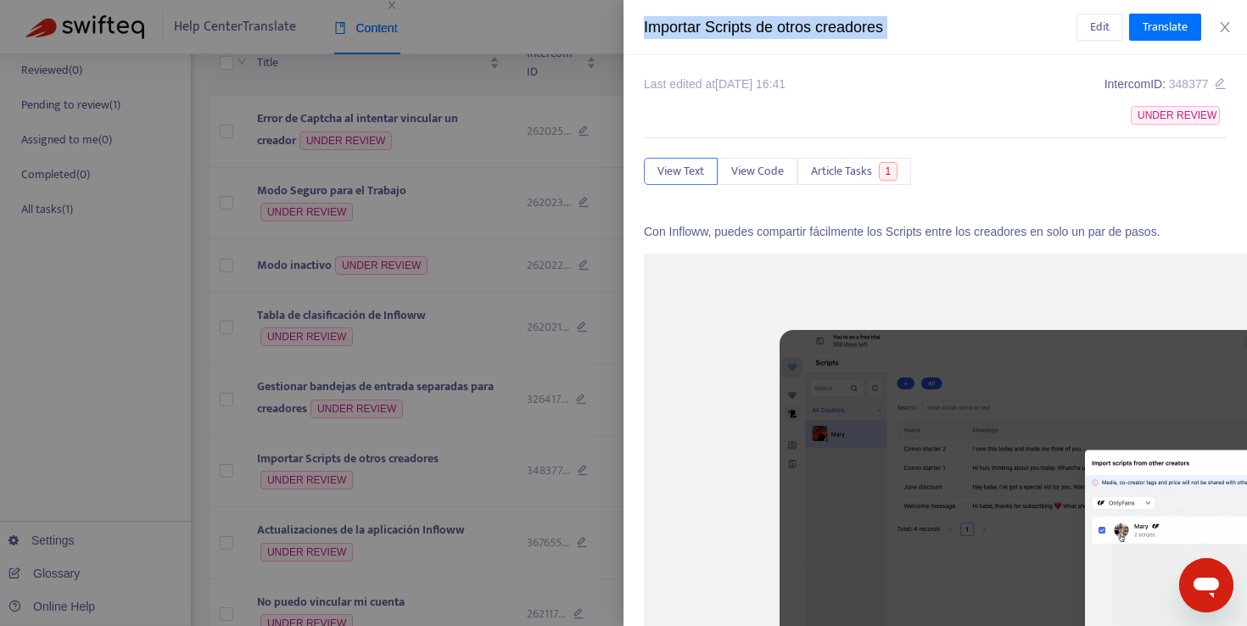
copy div "Importar Scripts de otros creadores Edit Translate"
click at [535, 452] on div at bounding box center [623, 313] width 1247 height 626
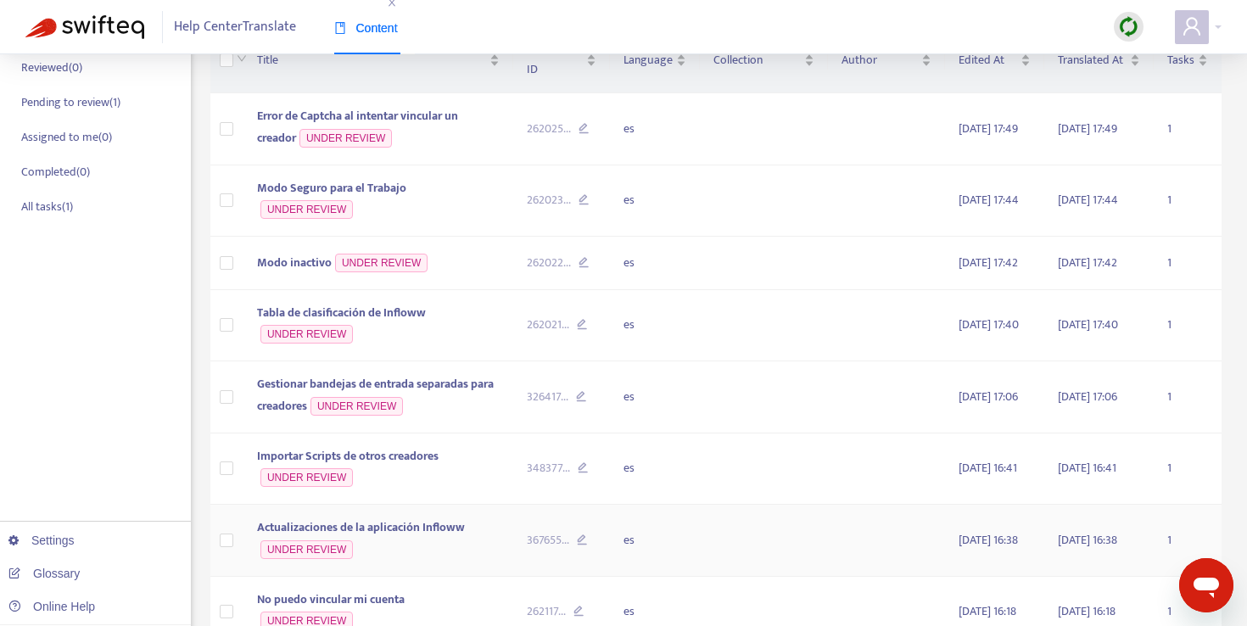
click at [427, 563] on td "Actualizaciones de la aplicación Infloww UNDER REVIEW" at bounding box center [379, 541] width 270 height 72
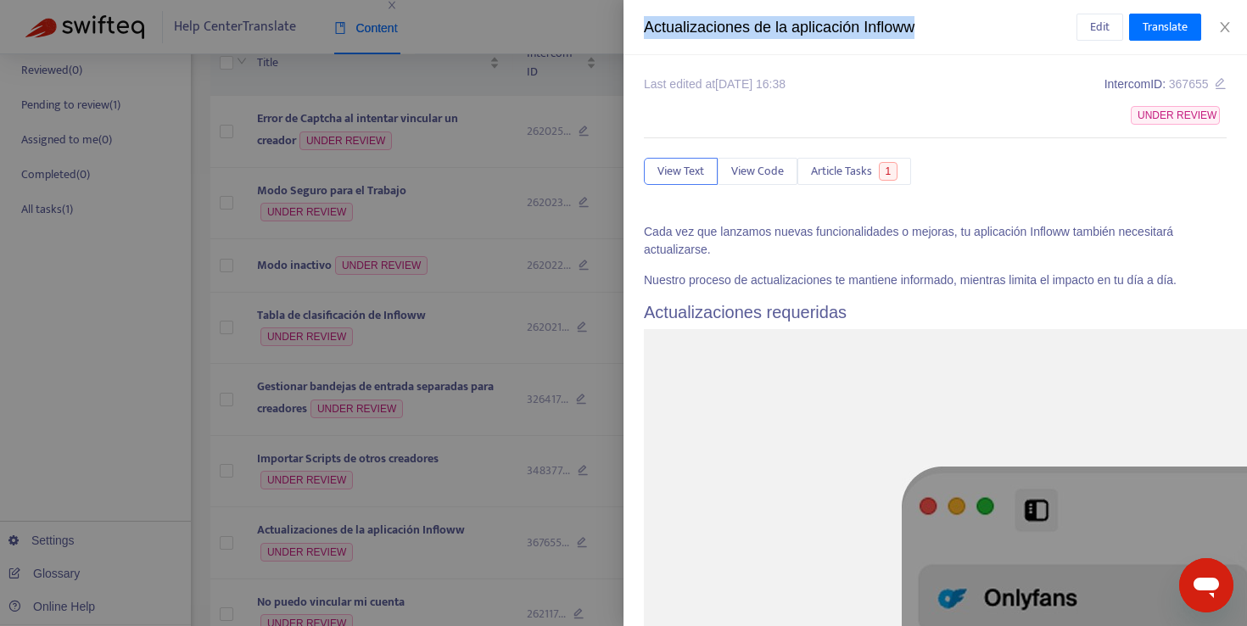
drag, startPoint x: 942, startPoint y: 31, endPoint x: 641, endPoint y: 28, distance: 301.3
click at [641, 28] on div "Actualizaciones de la aplicación Infloww Edit Translate" at bounding box center [936, 27] width 624 height 55
copy div "Actualizaciones de la aplicación Infloww"
click at [547, 475] on div at bounding box center [623, 313] width 1247 height 626
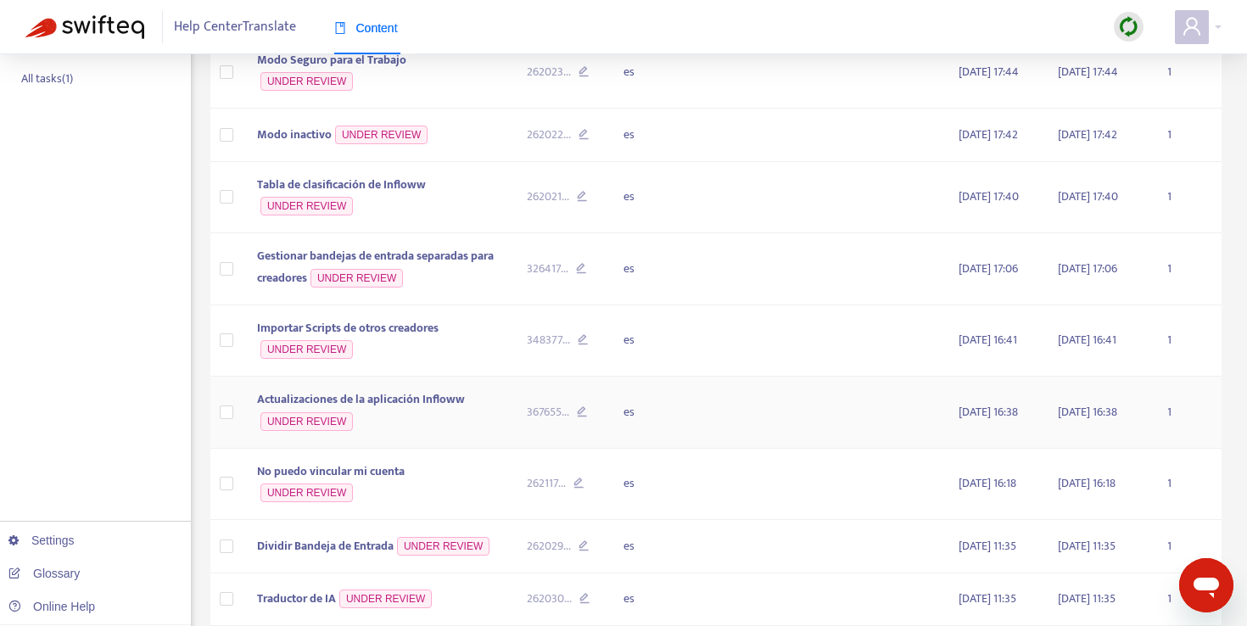
scroll to position [296, 0]
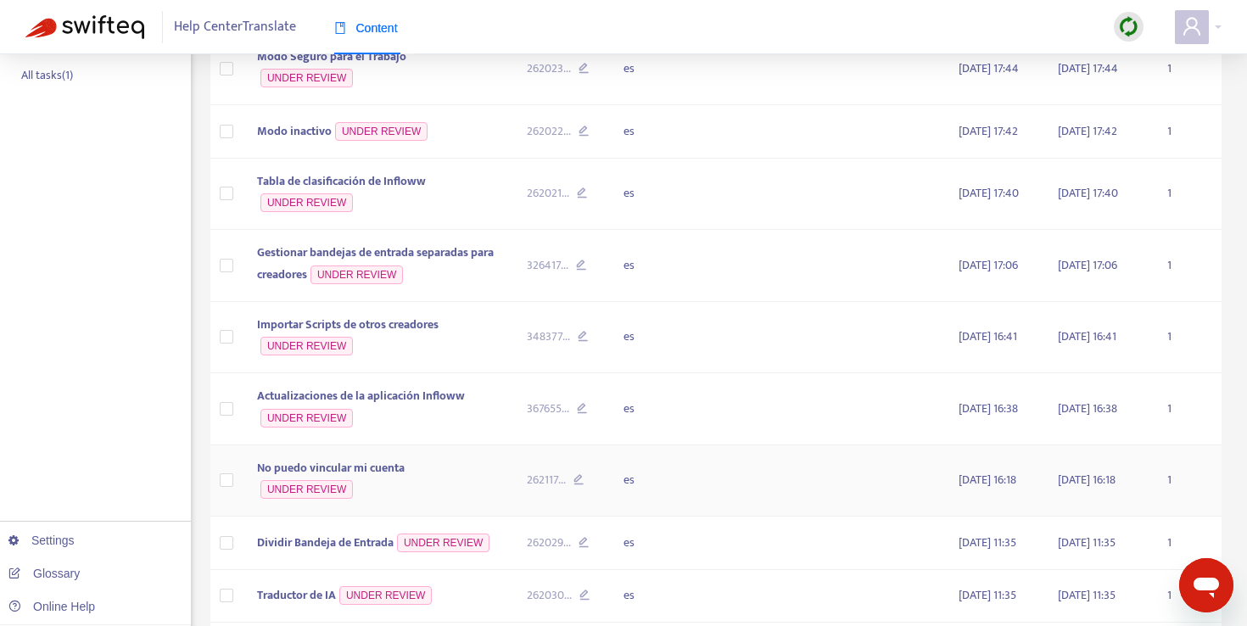
click at [364, 478] on span "No puedo vincular mi cuenta" at bounding box center [331, 468] width 148 height 20
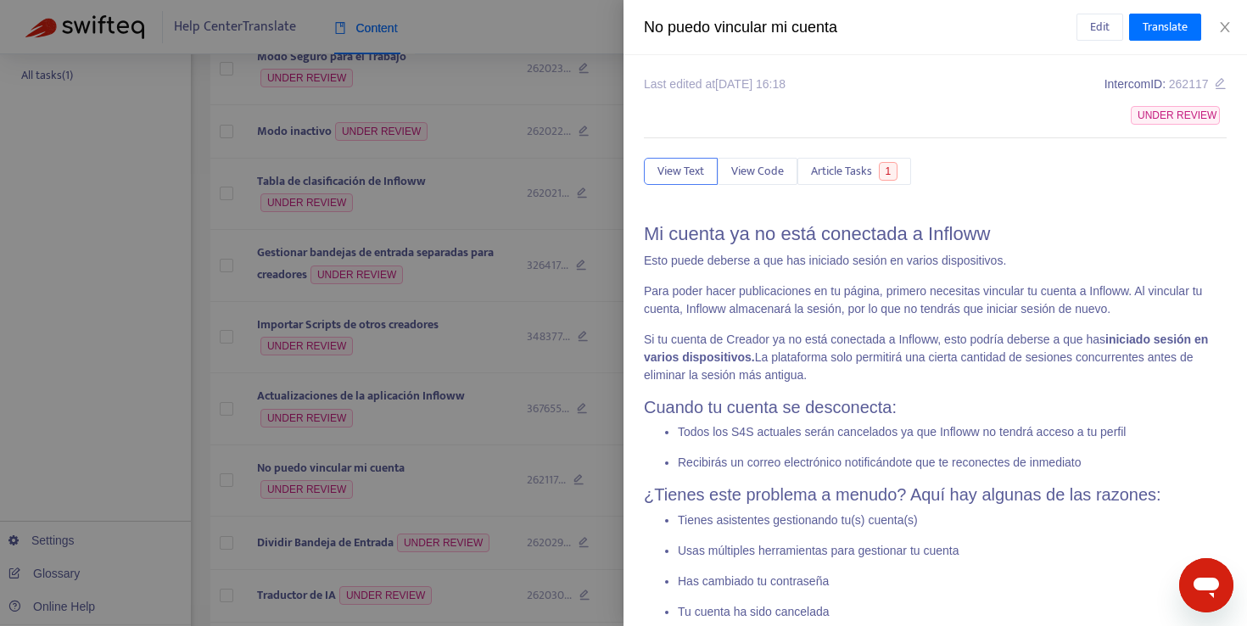
click at [699, 27] on div "No puedo vincular mi cuenta" at bounding box center [860, 27] width 433 height 23
copy div "No puedo vincular mi cuenta Edit Translate"
click at [501, 268] on div at bounding box center [623, 313] width 1247 height 626
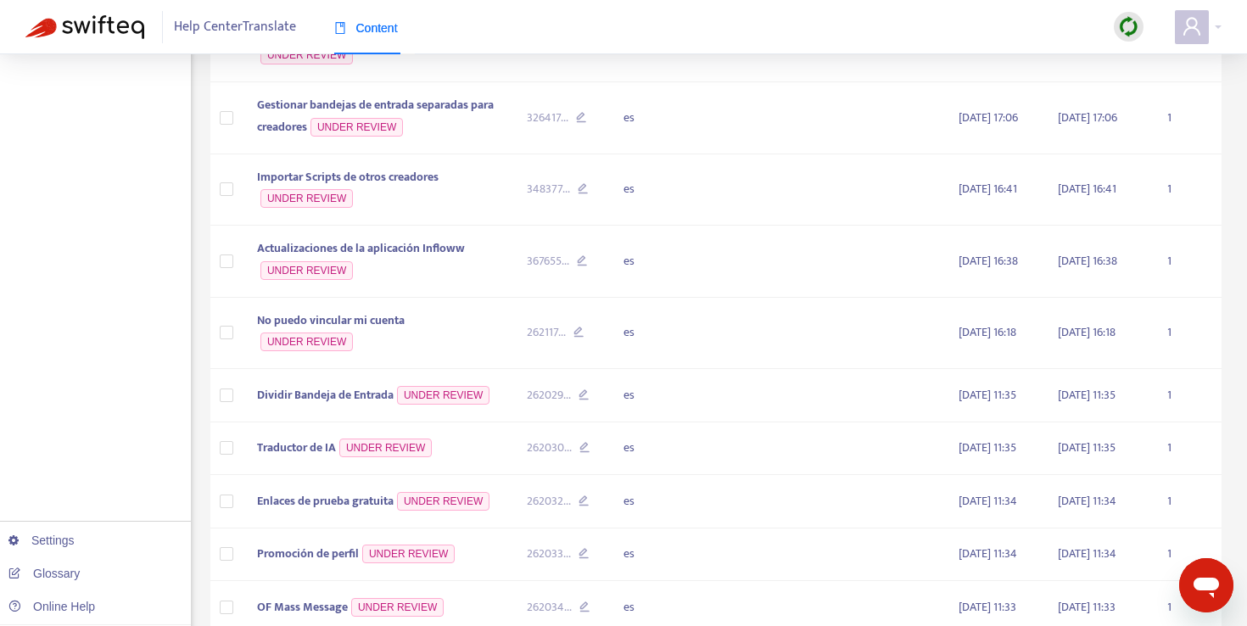
scroll to position [463, 0]
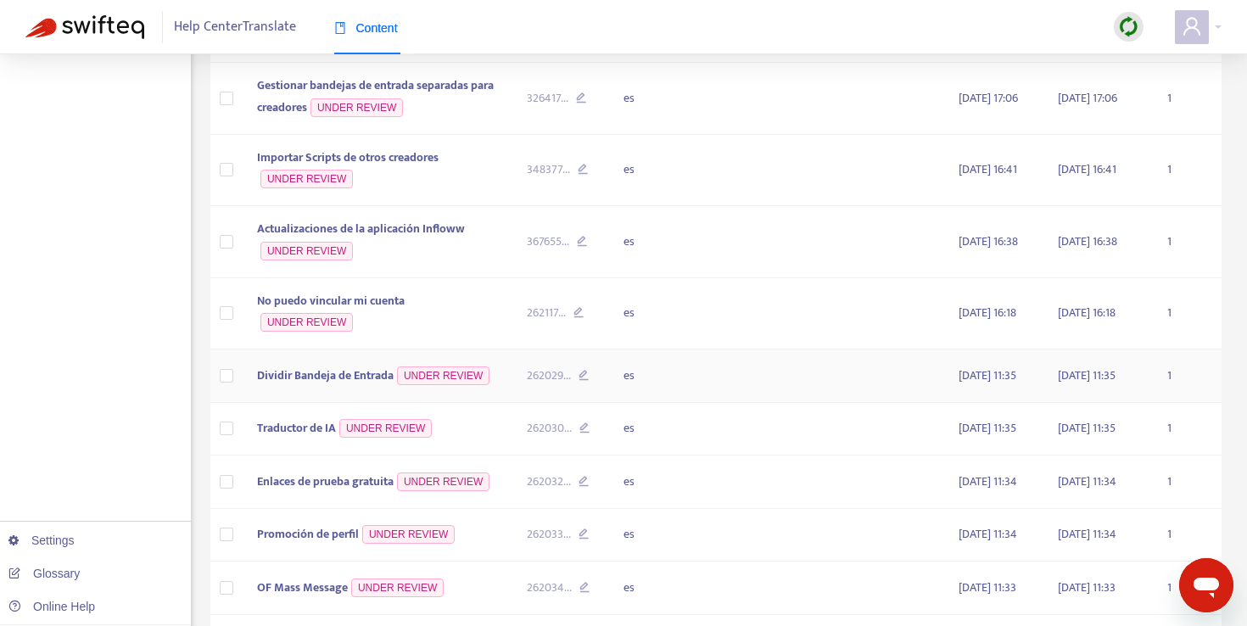
click at [377, 394] on td "Dividir Bandeja de Entrada UNDER REVIEW" at bounding box center [379, 376] width 270 height 53
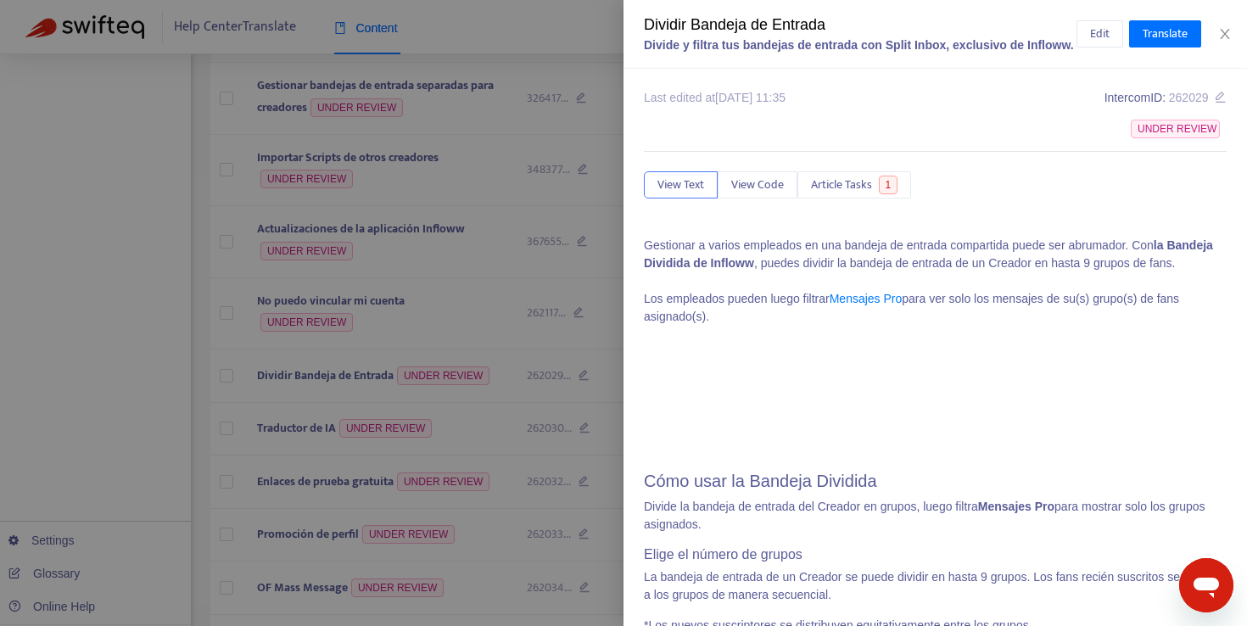
click at [479, 459] on div at bounding box center [623, 313] width 1247 height 626
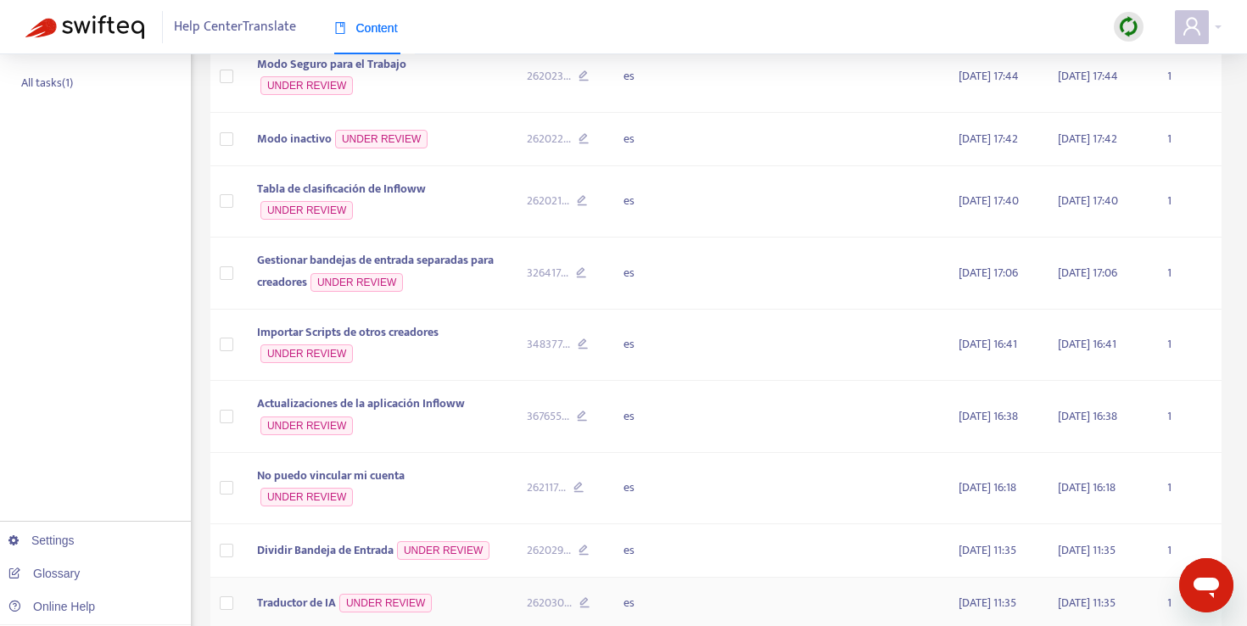
scroll to position [284, 0]
